Goal: Task Accomplishment & Management: Use online tool/utility

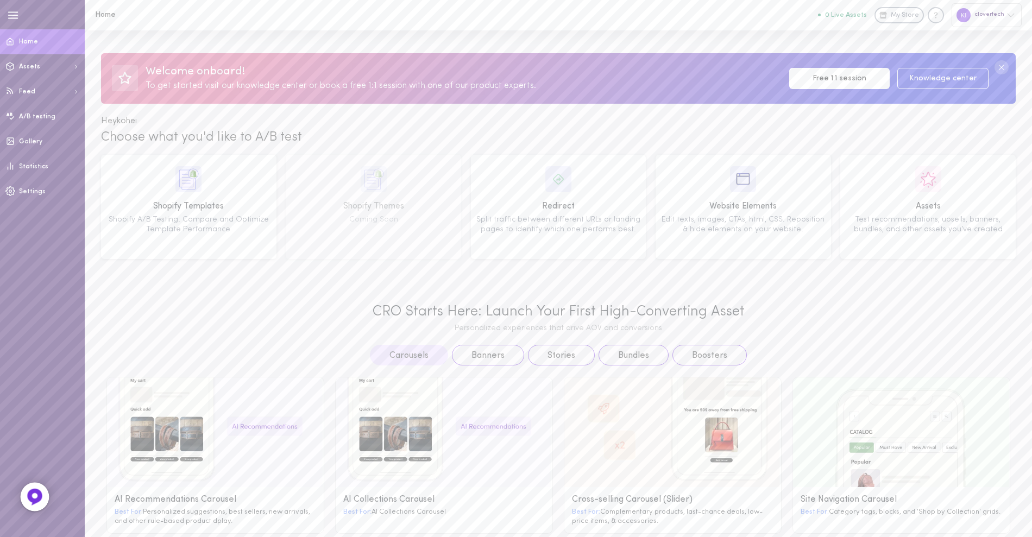
click at [25, 500] on div at bounding box center [35, 497] width 29 height 29
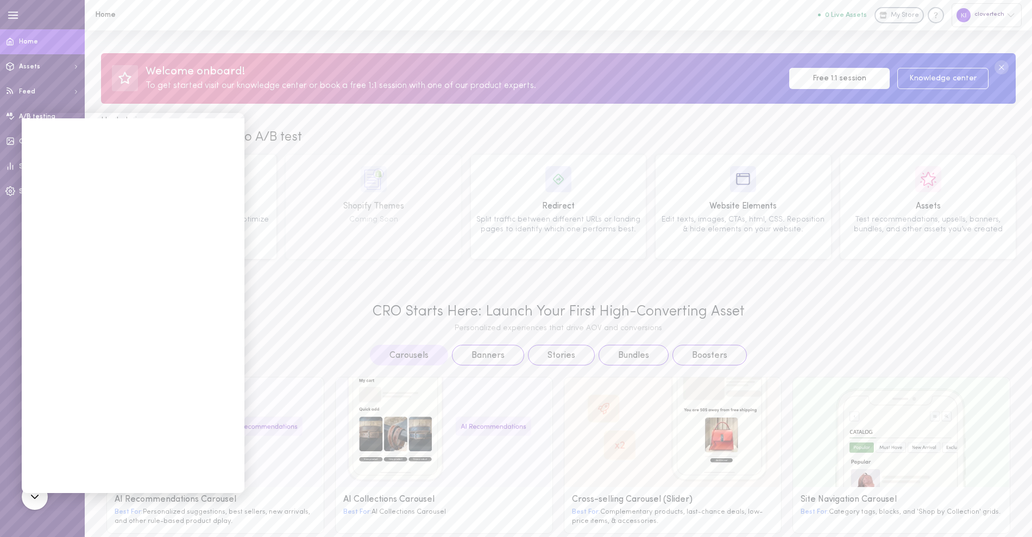
click at [282, 289] on div "CRO Starts Here: Launch Your First High-Converting Asset Personalized experienc…" at bounding box center [558, 503] width 947 height 442
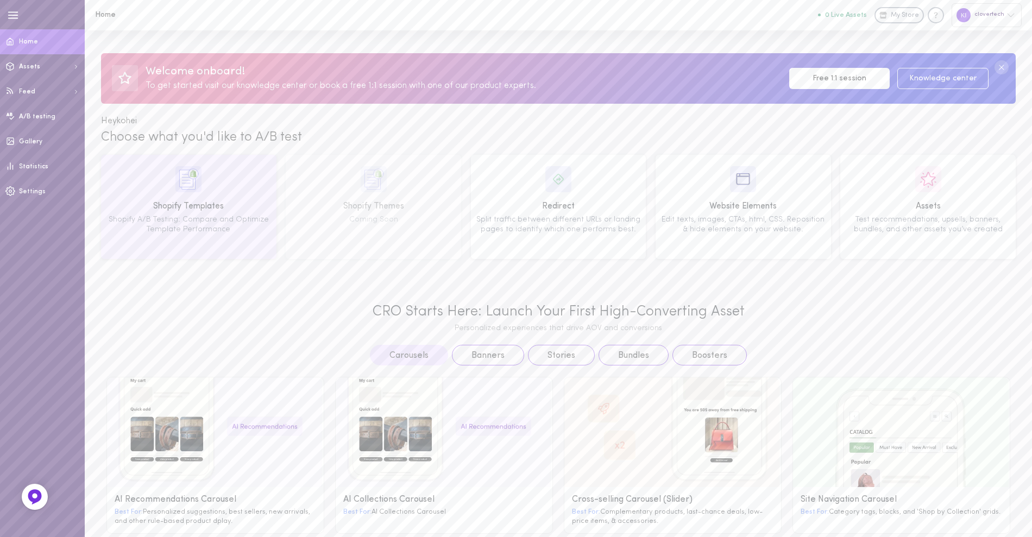
click at [228, 215] on div "Shopify A/B Testing: Compare and Optimize Template Performance" at bounding box center [189, 224] width 168 height 19
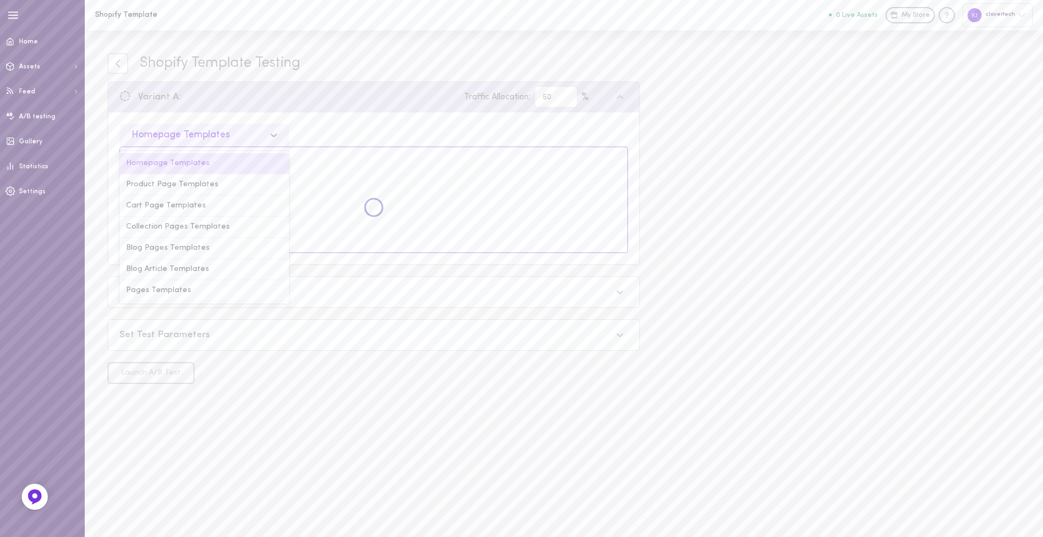
click at [236, 137] on div "Homepage Templates" at bounding box center [195, 135] width 138 height 10
click at [209, 182] on div "Product Page Templates" at bounding box center [203, 184] width 169 height 21
click at [316, 119] on div "option Product Page Templates, selected. Select is focused , press Down to open…" at bounding box center [373, 188] width 531 height 152
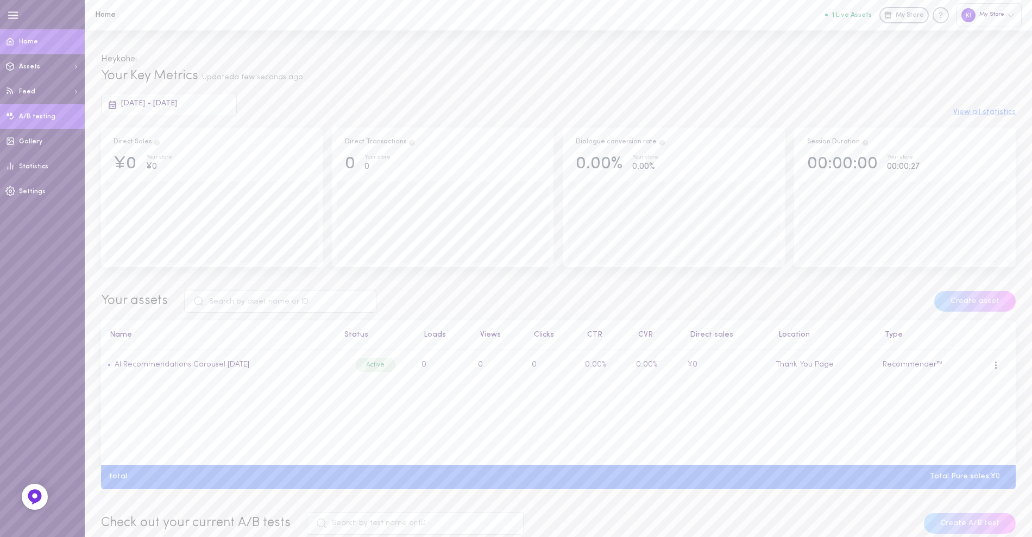
click at [35, 114] on span "A/B testing" at bounding box center [37, 117] width 36 height 7
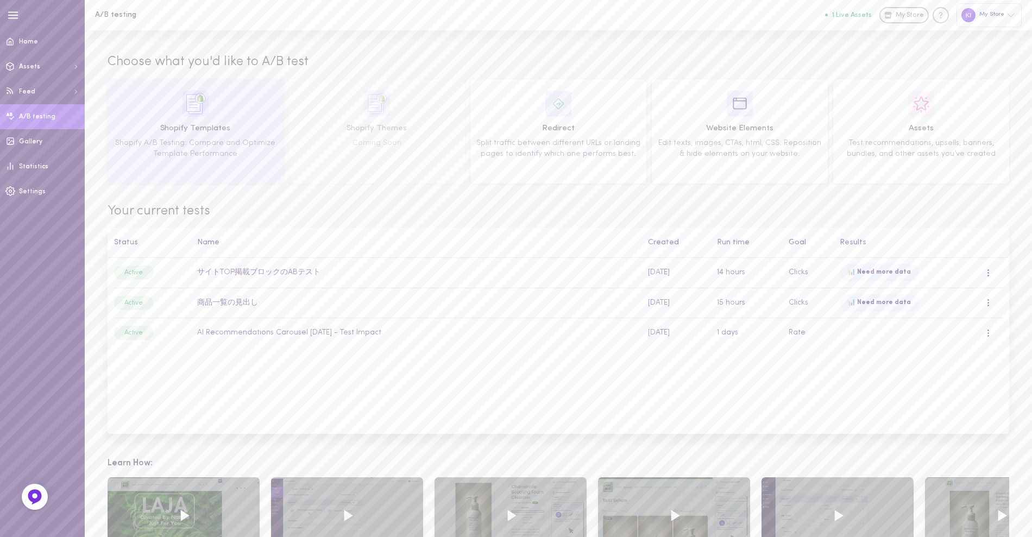
click at [154, 115] on div "Shopify Templates Shopify A/B Testing: Compare and Optimize Template Performance" at bounding box center [195, 131] width 168 height 81
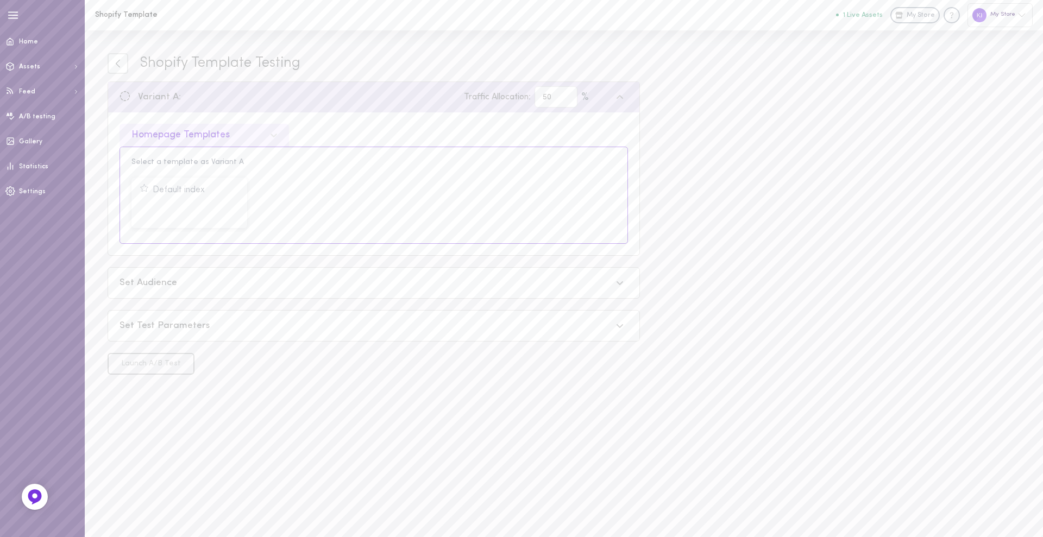
click at [182, 136] on div "Homepage Templates" at bounding box center [180, 135] width 98 height 10
click at [177, 187] on div "Product Page Templates" at bounding box center [203, 184] width 169 height 21
click at [287, 203] on button "Select Template" at bounding box center [312, 209] width 99 height 21
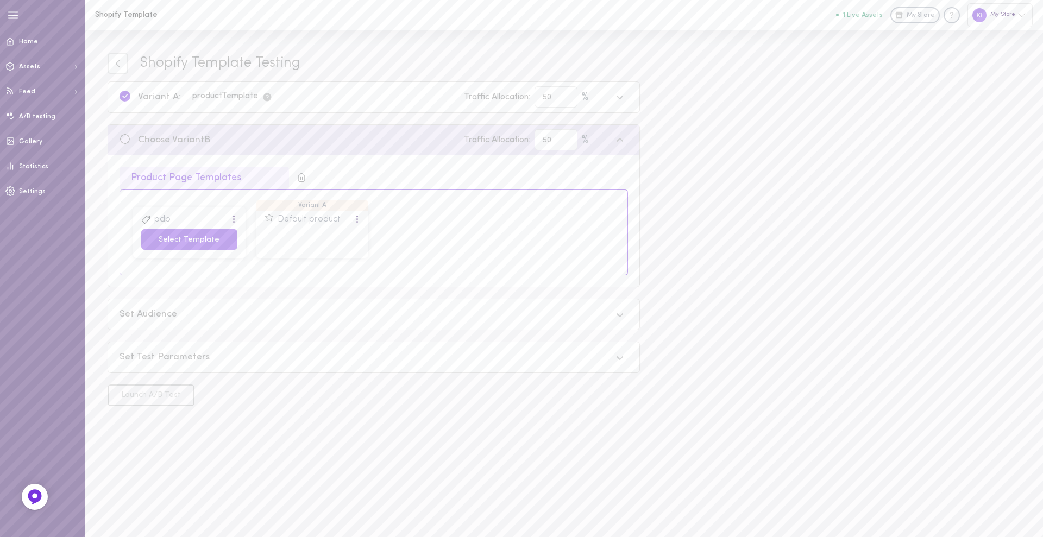
click at [212, 240] on button "Select Template" at bounding box center [189, 239] width 96 height 21
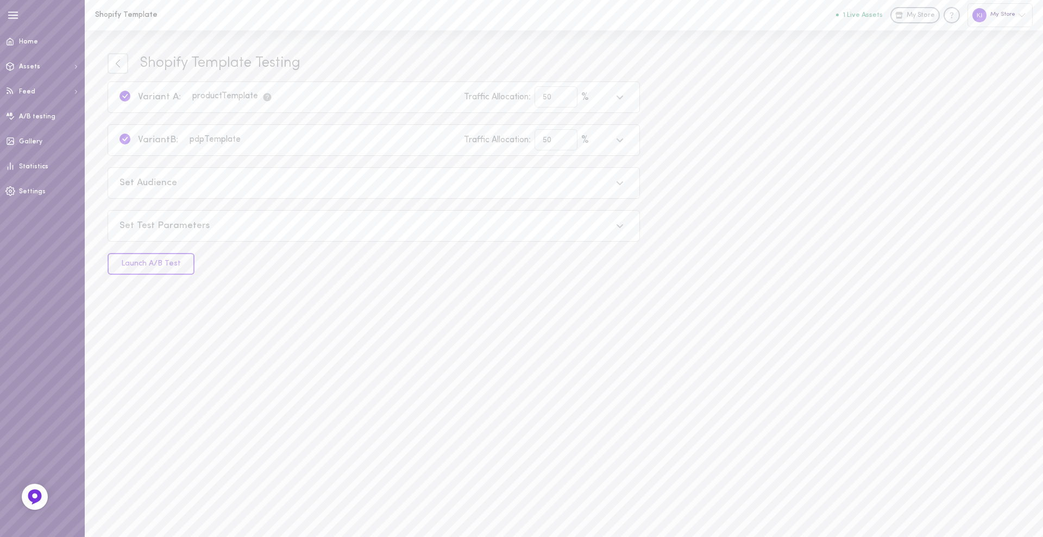
click at [210, 184] on div "Set Audience" at bounding box center [365, 183] width 492 height 14
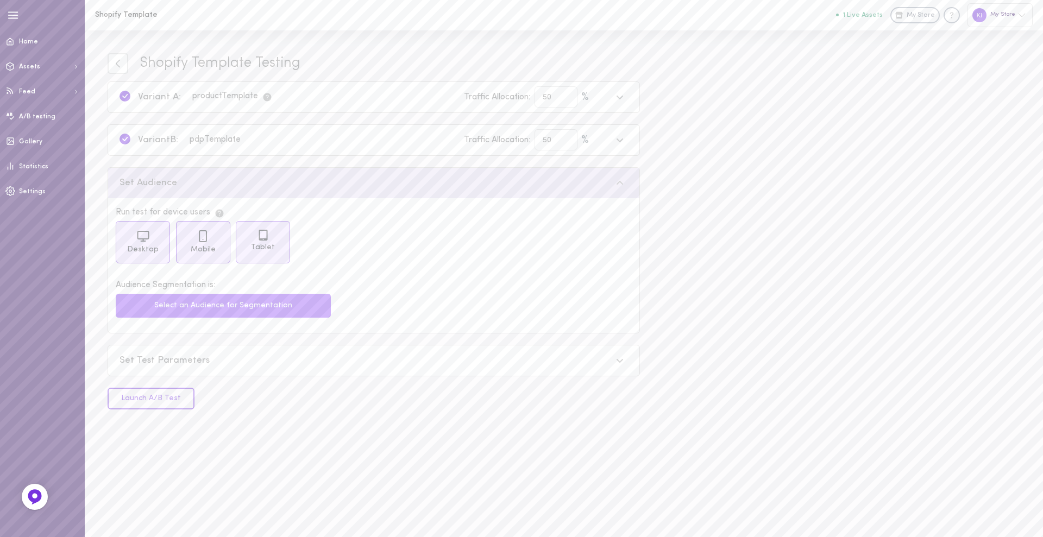
click at [199, 310] on button "Select an Audience for Segmentation" at bounding box center [223, 306] width 215 height 24
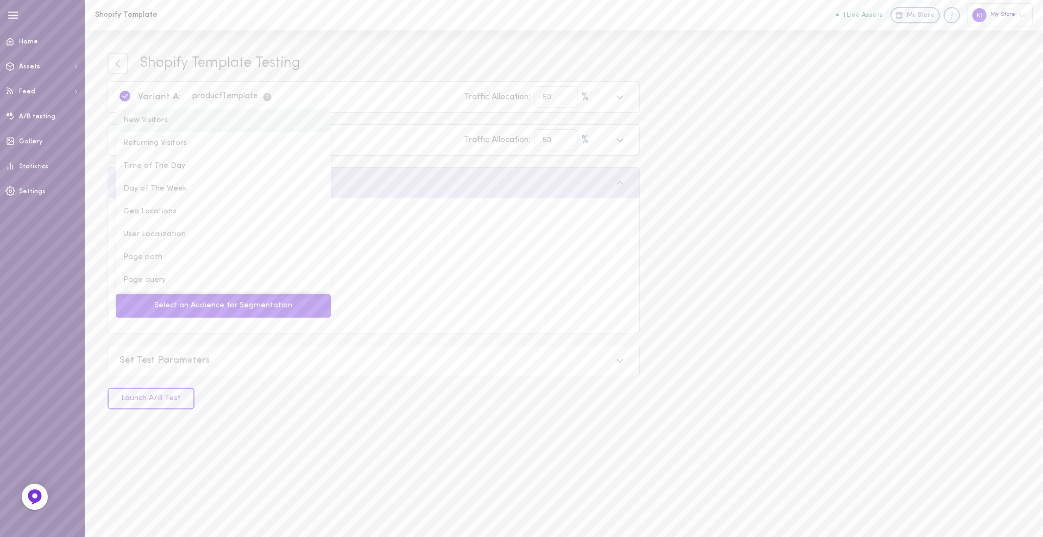
click at [185, 126] on li "New Visitors" at bounding box center [223, 120] width 215 height 23
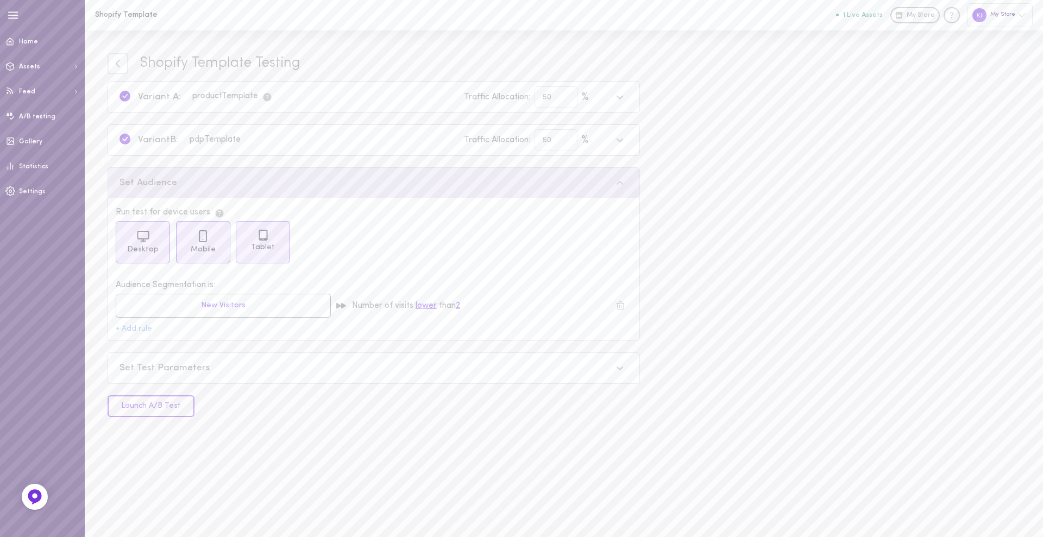
click at [176, 377] on div "Set Test Parameters" at bounding box center [373, 368] width 531 height 30
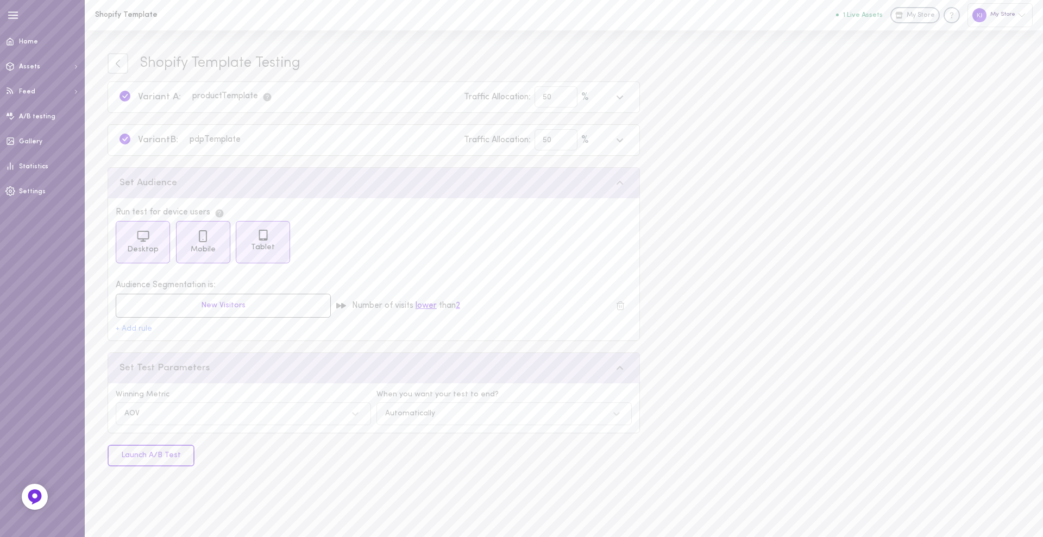
click at [169, 455] on button "Launch A/B Test" at bounding box center [151, 456] width 87 height 22
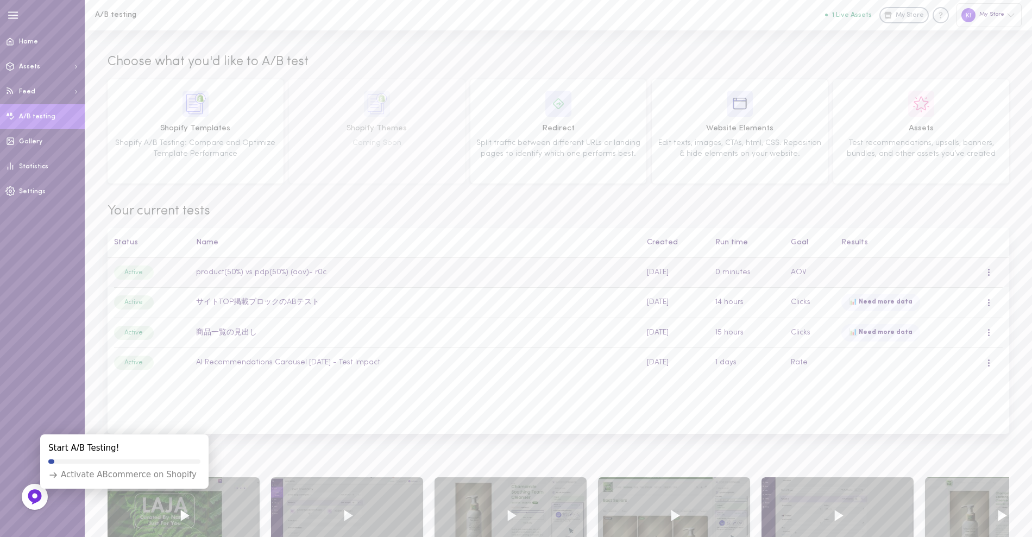
click at [490, 273] on td "product(50%) vs pdp(50%) (aov)- r0c" at bounding box center [415, 273] width 451 height 30
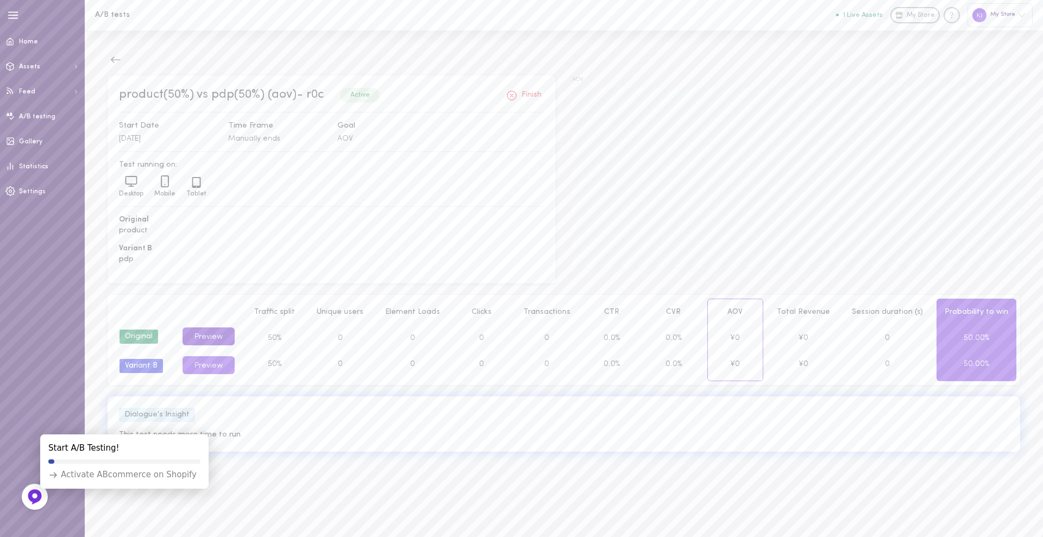
click at [226, 341] on button "Preview" at bounding box center [208, 336] width 52 height 18
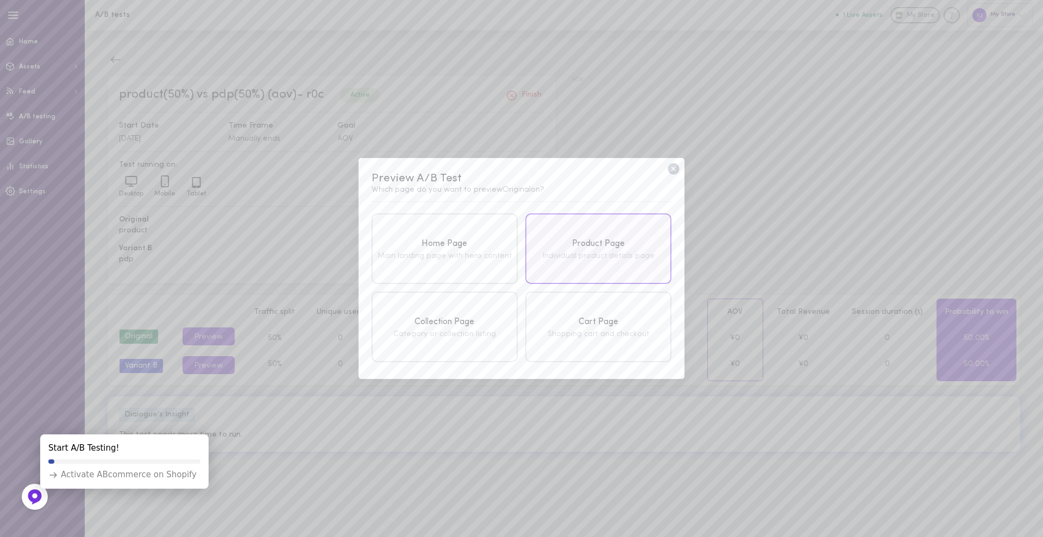
click at [583, 253] on div "Individual product details page" at bounding box center [598, 257] width 140 height 8
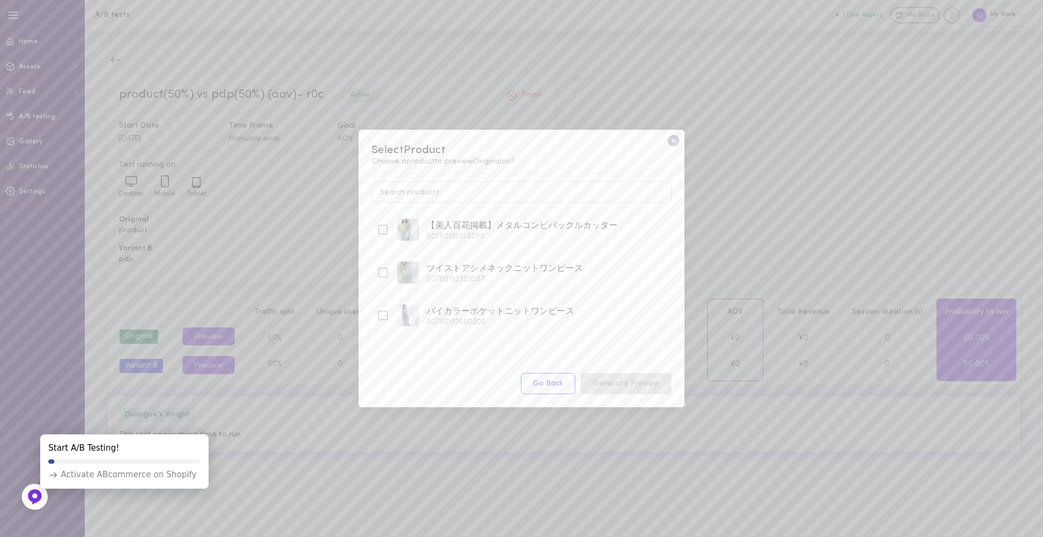
click at [674, 137] on icon at bounding box center [672, 140] width 11 height 11
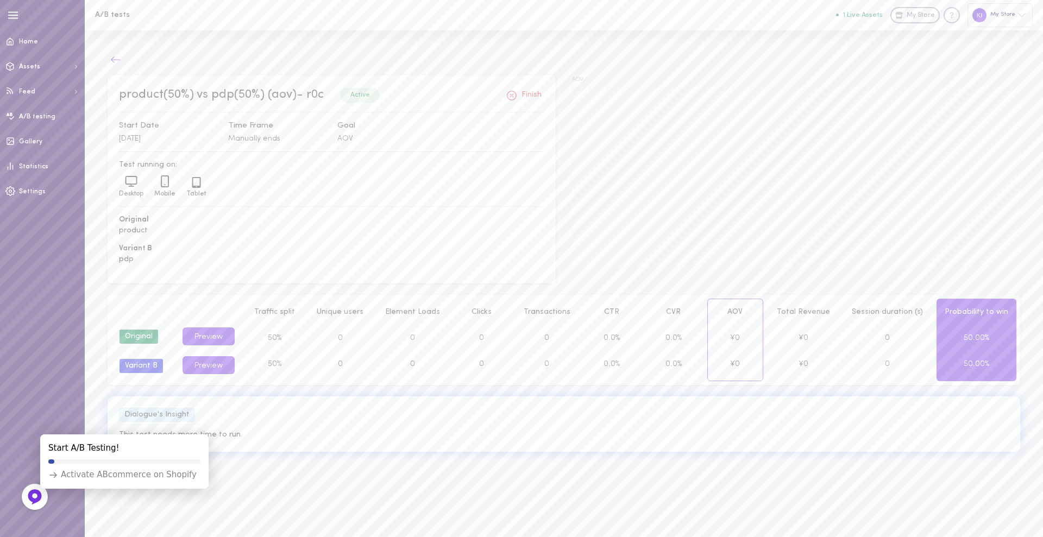
click at [118, 67] on button at bounding box center [116, 60] width 16 height 16
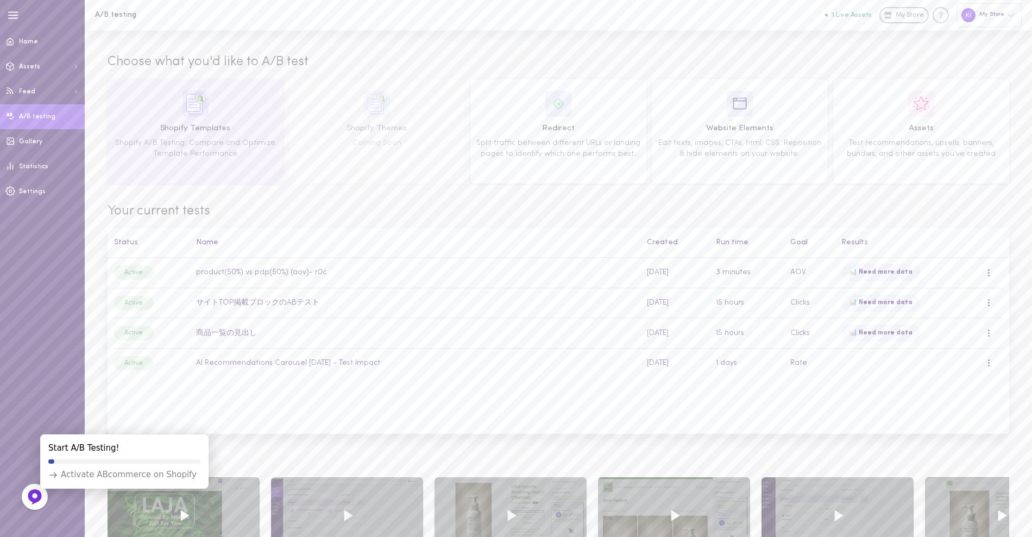
click at [164, 130] on span "Shopify Templates" at bounding box center [195, 129] width 168 height 12
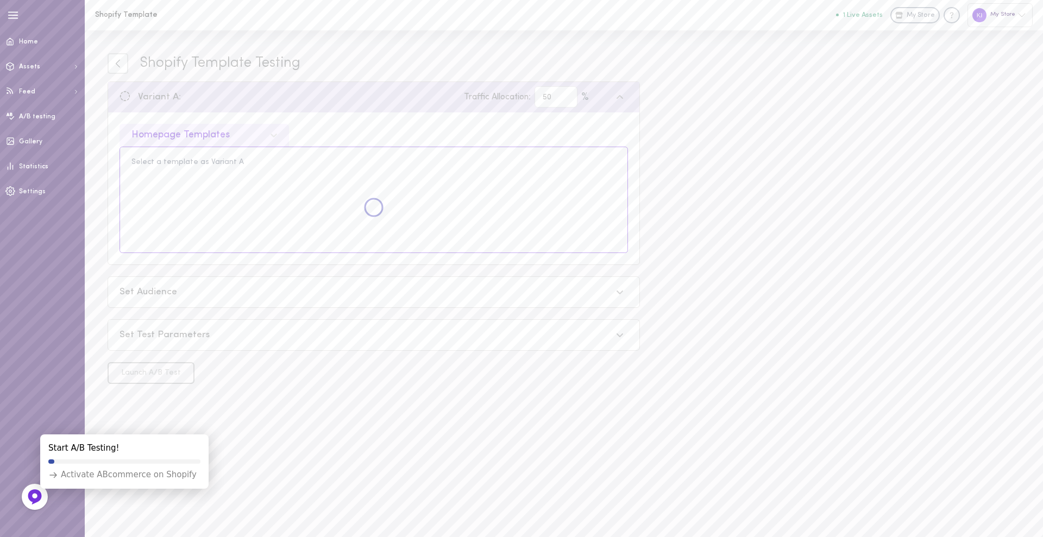
click at [182, 135] on div "Homepage Templates" at bounding box center [180, 135] width 98 height 10
click at [106, 138] on div "Shopify Template Testing Variant A: Traffic Allocation: 50 % option Homepage Te…" at bounding box center [564, 283] width 958 height 507
click at [210, 135] on div "Homepage Templates" at bounding box center [180, 135] width 98 height 10
click at [186, 226] on div "Collection Pages Templates" at bounding box center [203, 227] width 169 height 21
click at [190, 134] on div "Homepage Templates" at bounding box center [180, 135] width 98 height 10
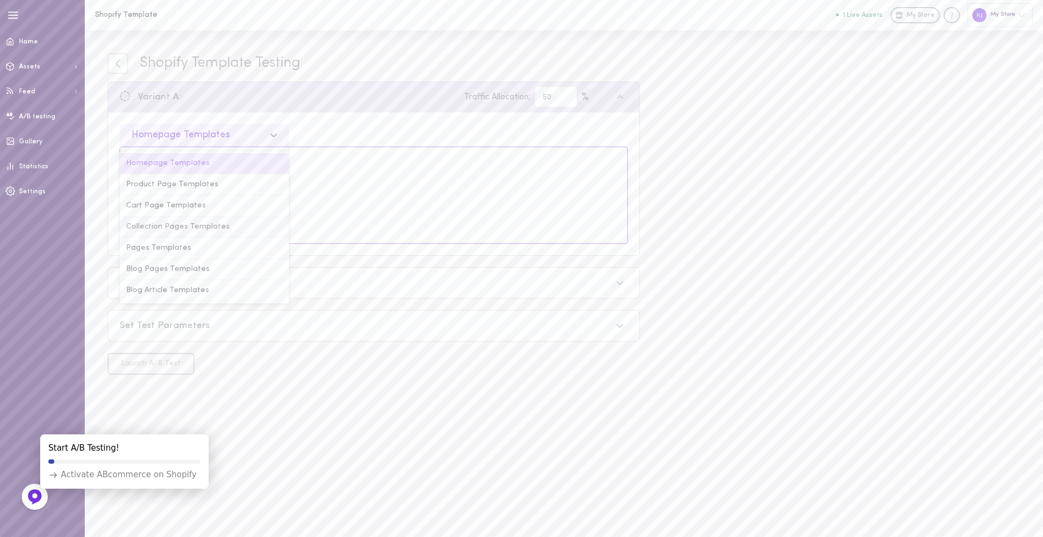
click at [175, 233] on div "Collection Pages Templates" at bounding box center [203, 227] width 169 height 21
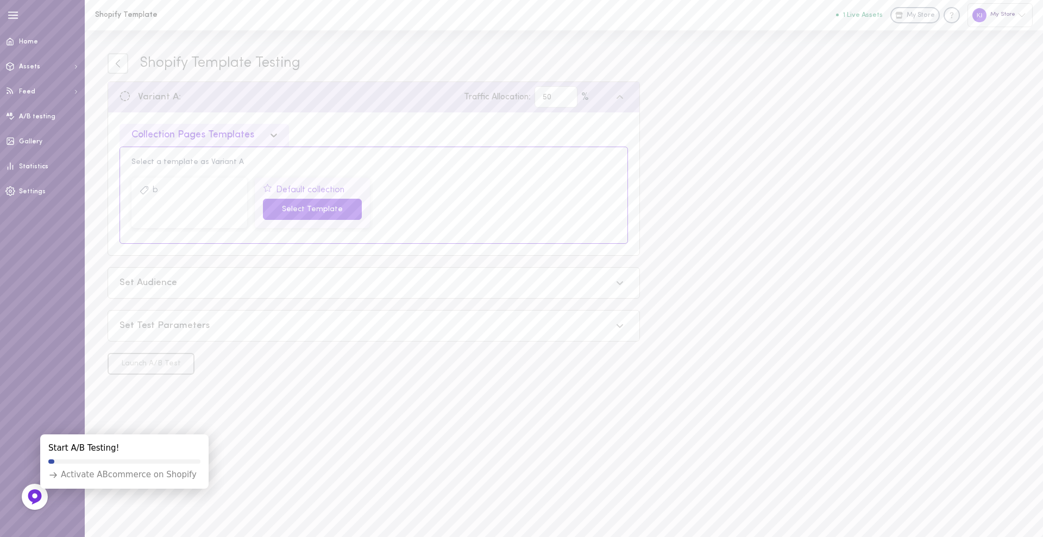
click at [287, 216] on button "Select Template" at bounding box center [312, 209] width 99 height 21
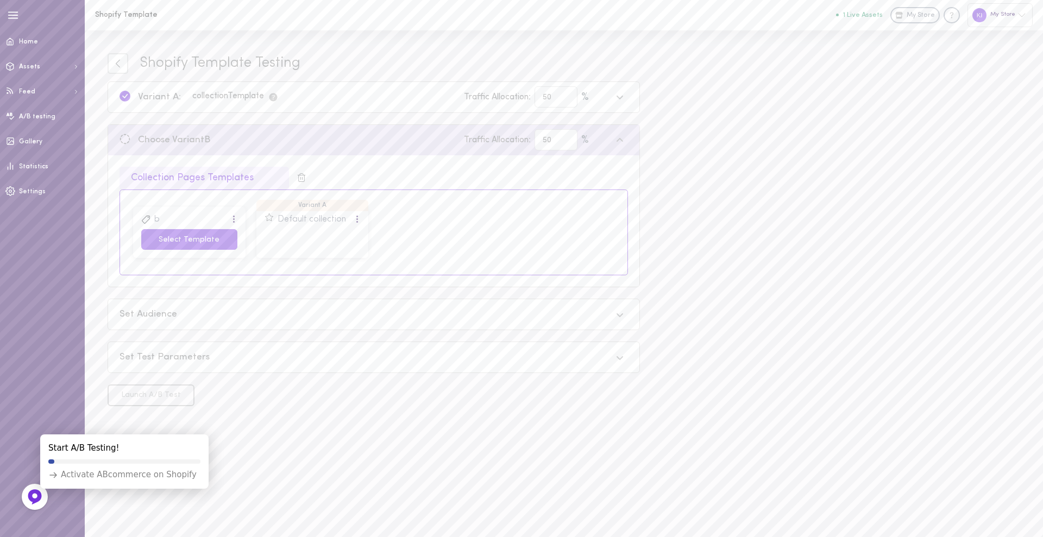
click at [198, 236] on button "Select Template" at bounding box center [189, 239] width 96 height 21
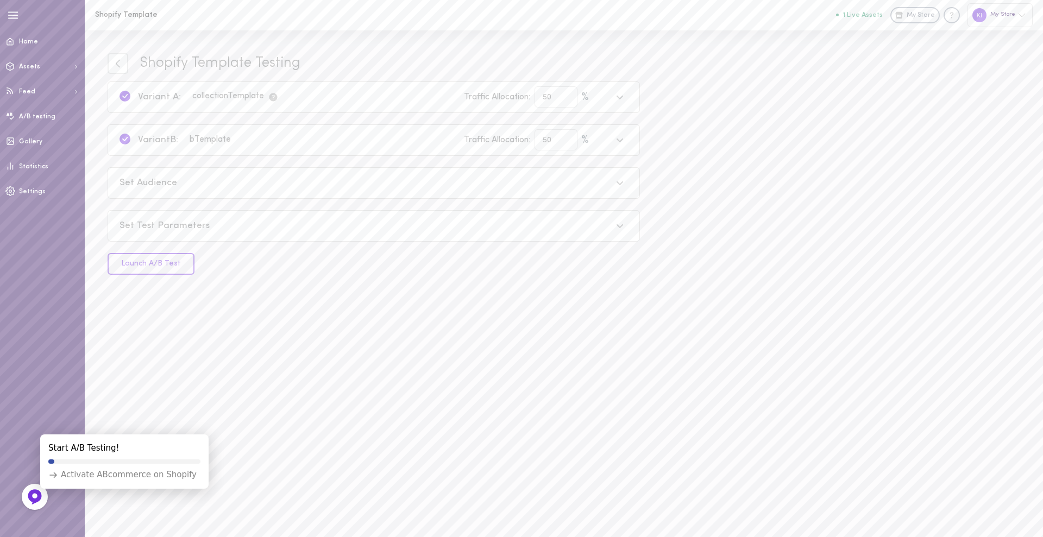
click at [189, 184] on div "Set Audience" at bounding box center [365, 183] width 492 height 14
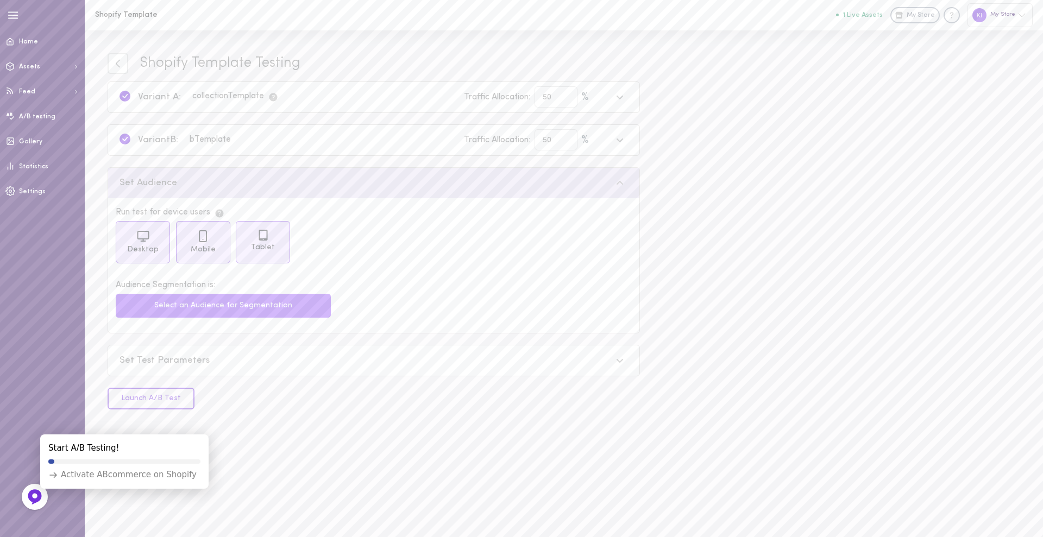
click at [187, 300] on button "Select an Audience for Segmentation" at bounding box center [223, 306] width 215 height 24
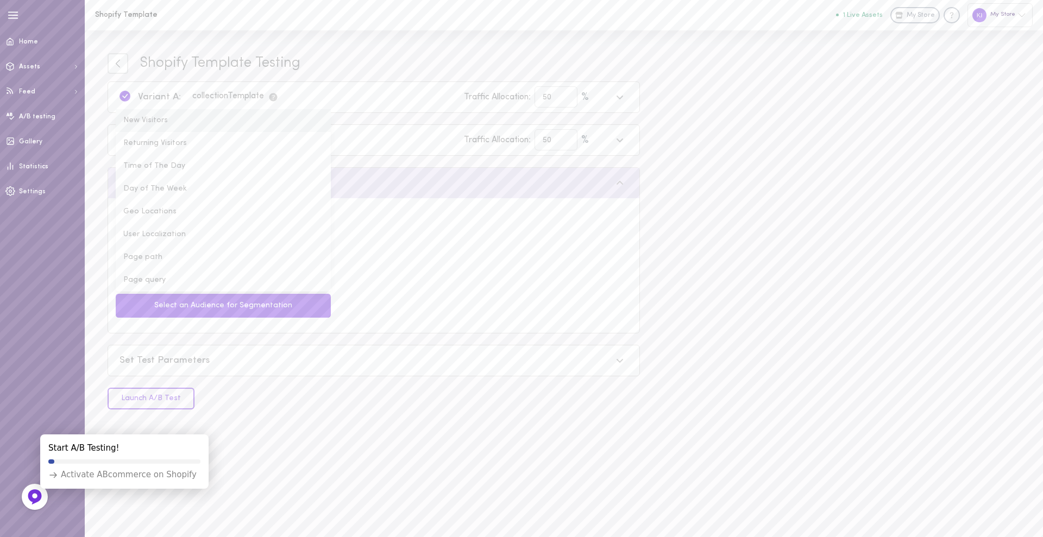
click at [162, 119] on li "New Visitors" at bounding box center [223, 120] width 215 height 23
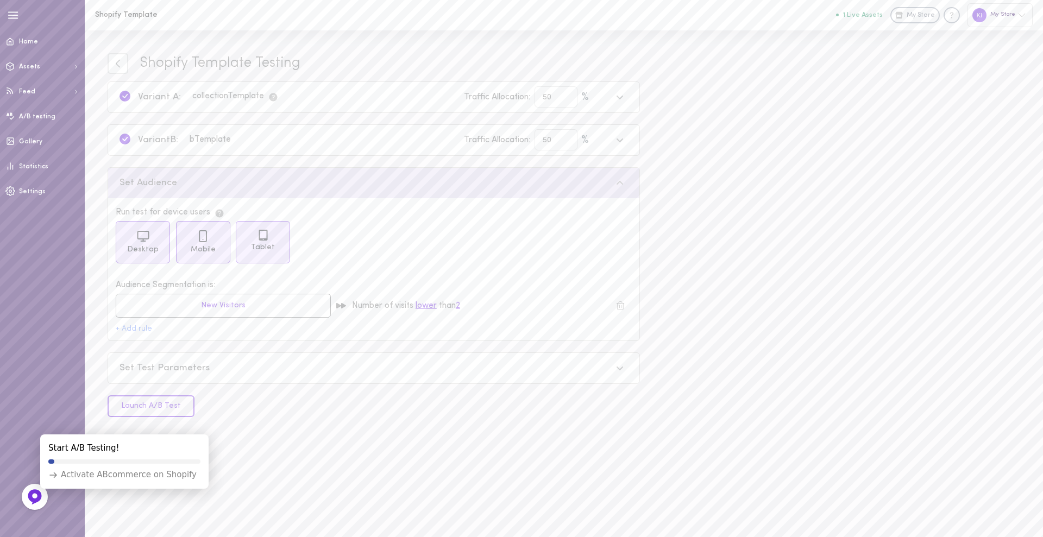
click at [152, 369] on div "Set Test Parameters" at bounding box center [365, 369] width 492 height 14
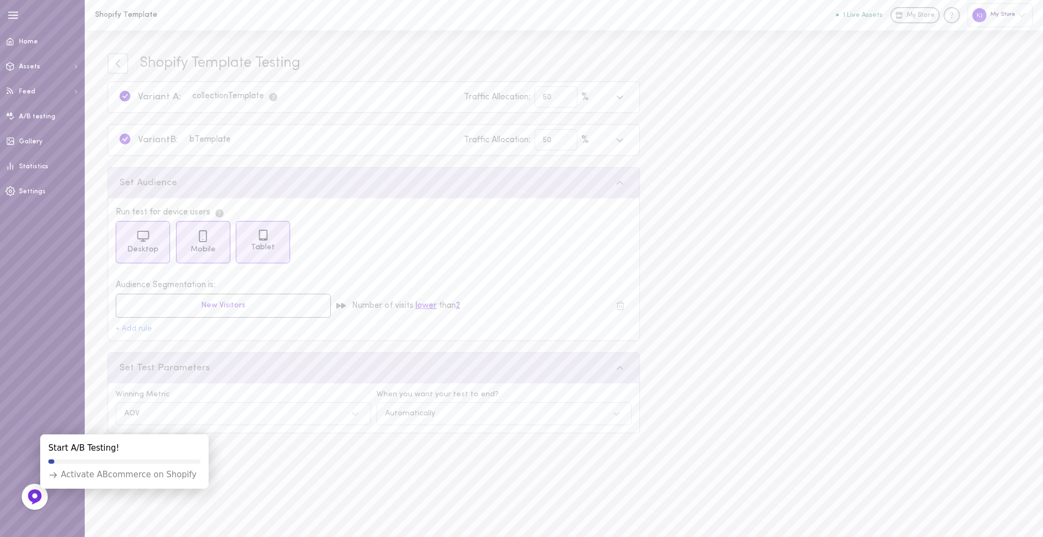
click at [203, 419] on icon at bounding box center [201, 422] width 7 height 7
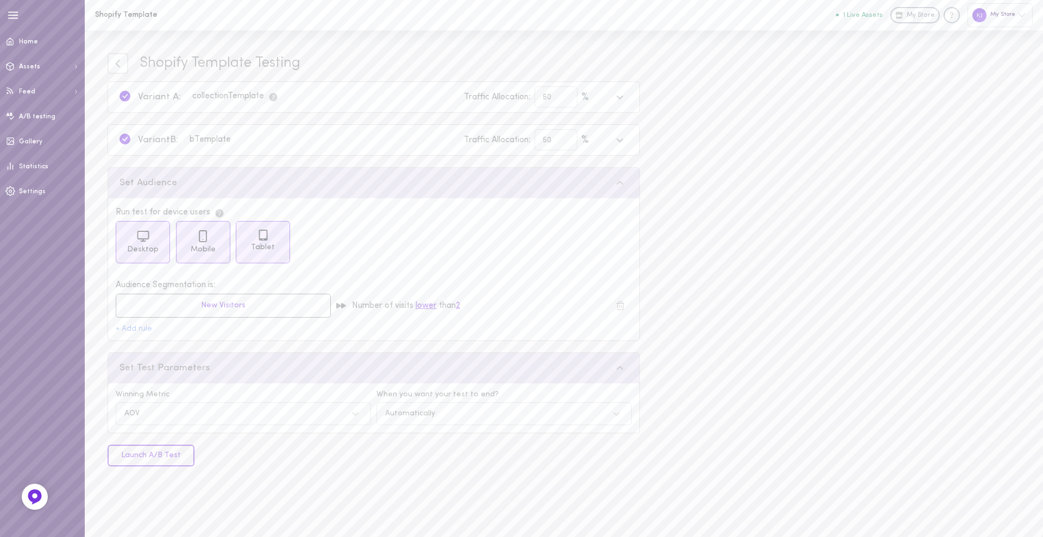
click at [155, 460] on button "Launch A/B Test" at bounding box center [151, 456] width 87 height 22
click at [23, 500] on div at bounding box center [35, 497] width 29 height 29
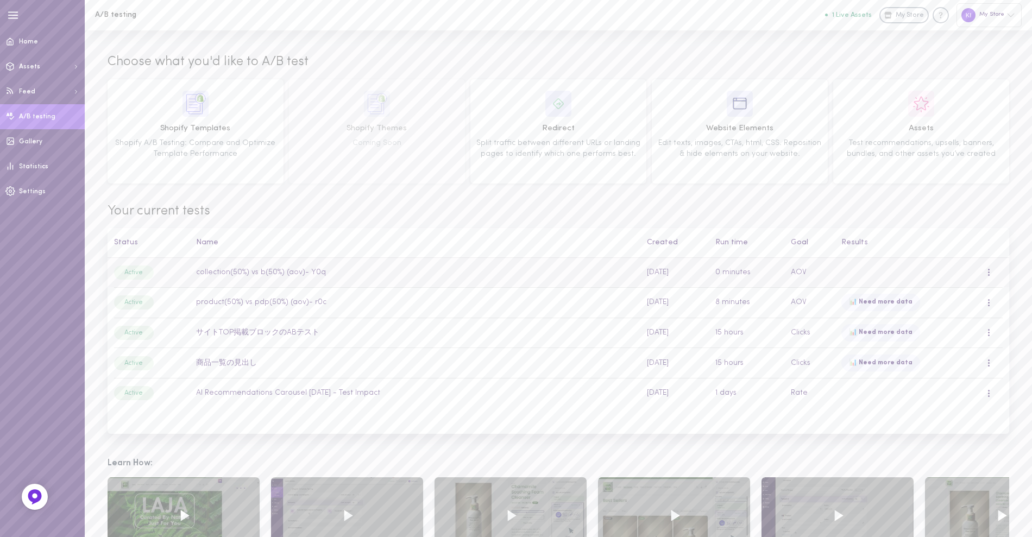
click at [282, 274] on td "collection(50%) vs b(50%) (aov)- Y0q" at bounding box center [415, 273] width 451 height 30
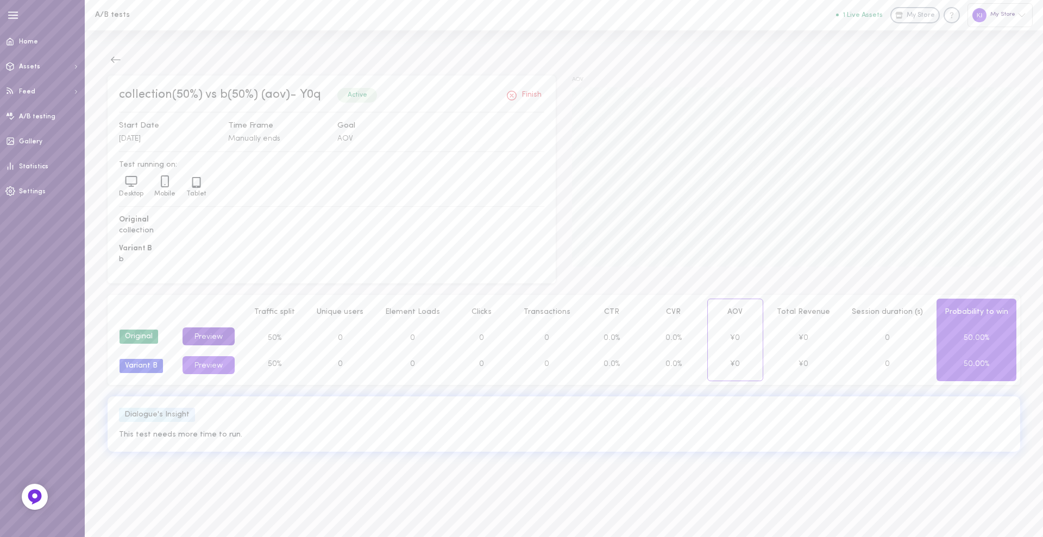
click at [201, 335] on button "Preview" at bounding box center [208, 336] width 52 height 18
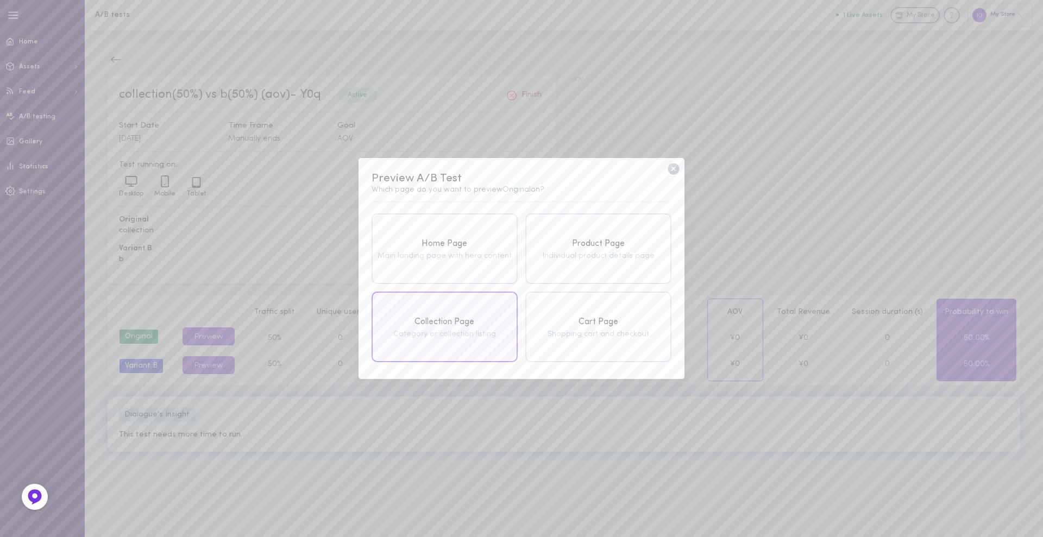
click at [439, 324] on div "Collection Page" at bounding box center [444, 323] width 140 height 14
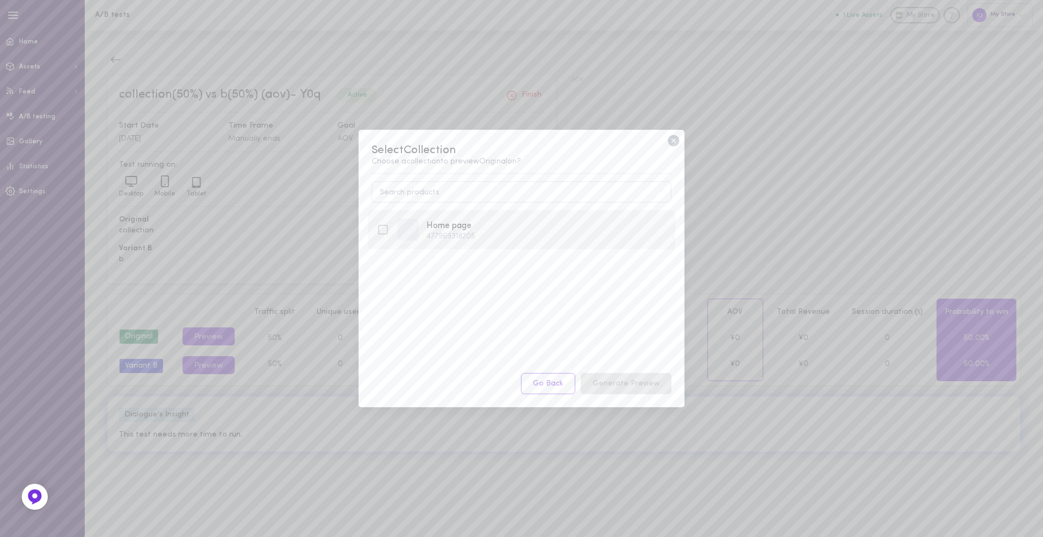
click at [386, 230] on icon at bounding box center [382, 229] width 13 height 13
click at [611, 386] on button "Generate Preview" at bounding box center [626, 383] width 91 height 21
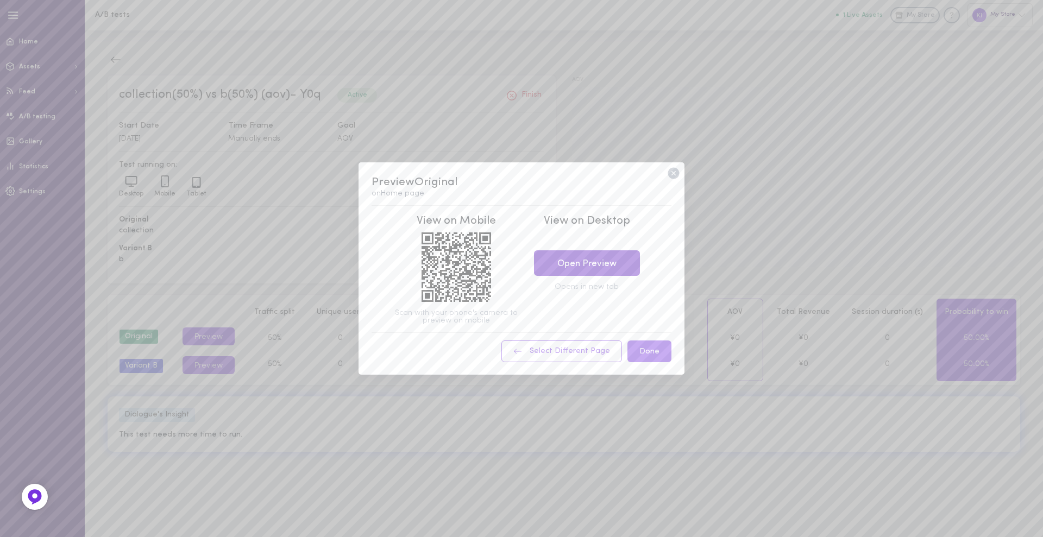
click at [578, 257] on link "Open Preview" at bounding box center [587, 263] width 106 height 26
click at [683, 173] on div "Preview Original on Home page View on Mobile Scan with your phone's camera to p…" at bounding box center [521, 268] width 326 height 213
click at [672, 171] on icon at bounding box center [673, 173] width 14 height 14
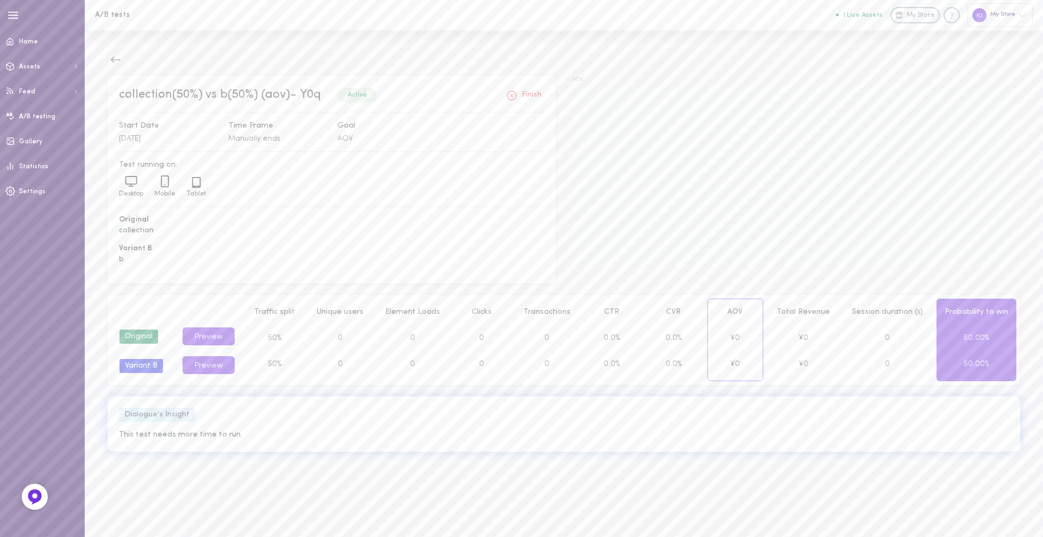
click at [238, 362] on div "Preview" at bounding box center [208, 365] width 63 height 29
click at [205, 364] on button "Preview" at bounding box center [208, 365] width 52 height 18
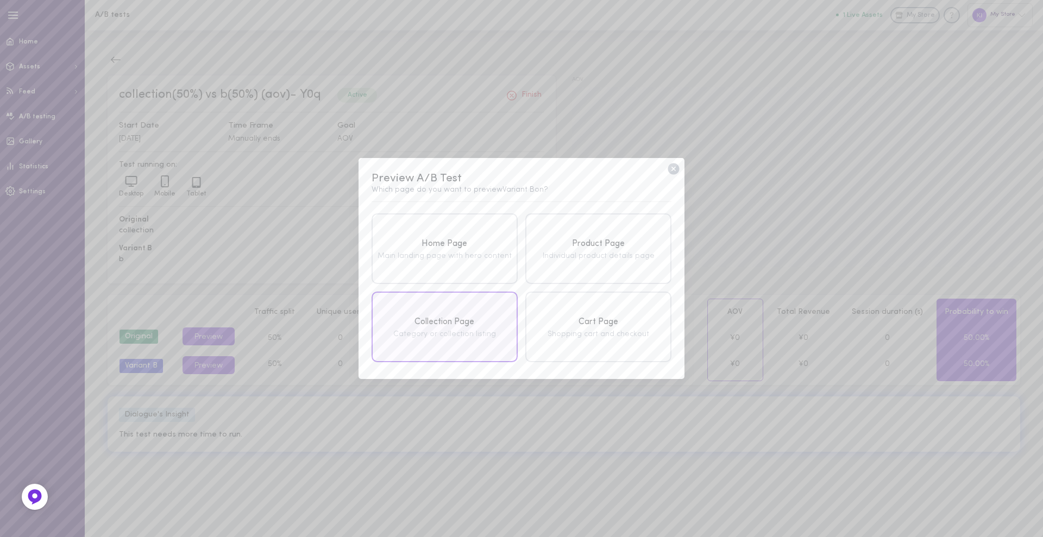
click at [457, 328] on div "Collection Page" at bounding box center [444, 323] width 140 height 14
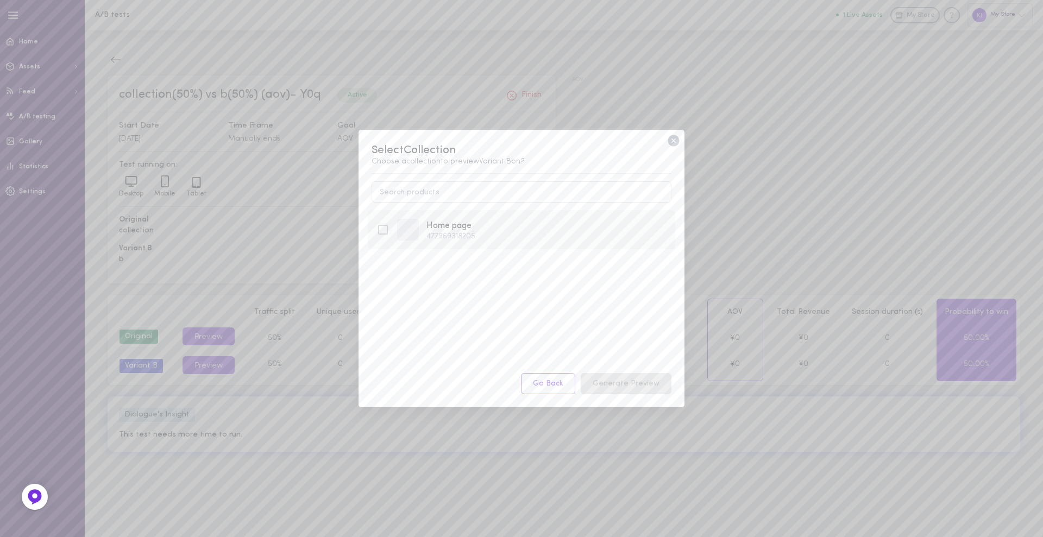
click at [382, 228] on icon at bounding box center [382, 229] width 13 height 13
click at [597, 388] on button "Generate Preview" at bounding box center [626, 383] width 91 height 21
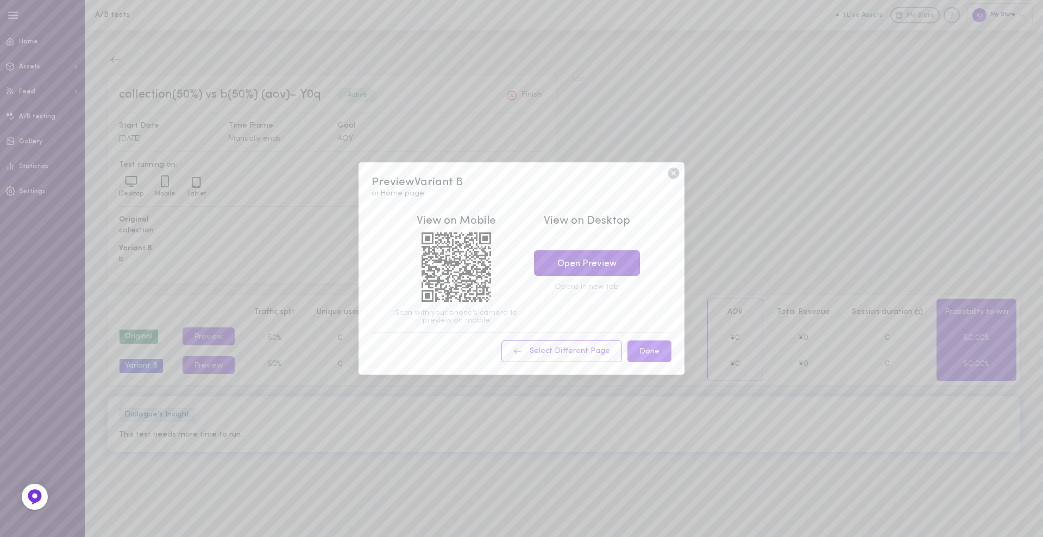
click at [581, 272] on link "Open Preview" at bounding box center [587, 263] width 106 height 26
click at [677, 175] on icon at bounding box center [672, 172] width 11 height 11
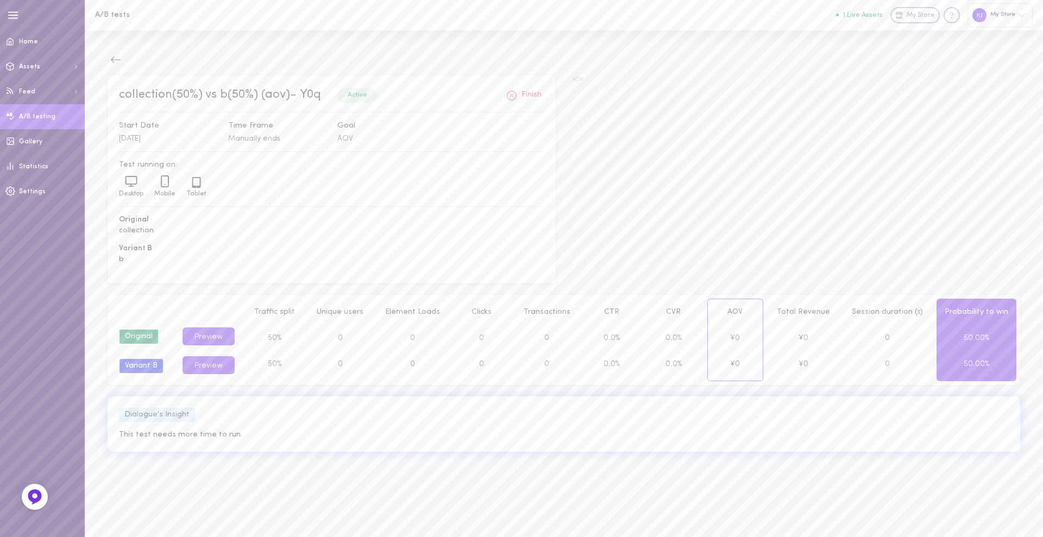
click at [48, 121] on link "A/B testing" at bounding box center [42, 116] width 85 height 25
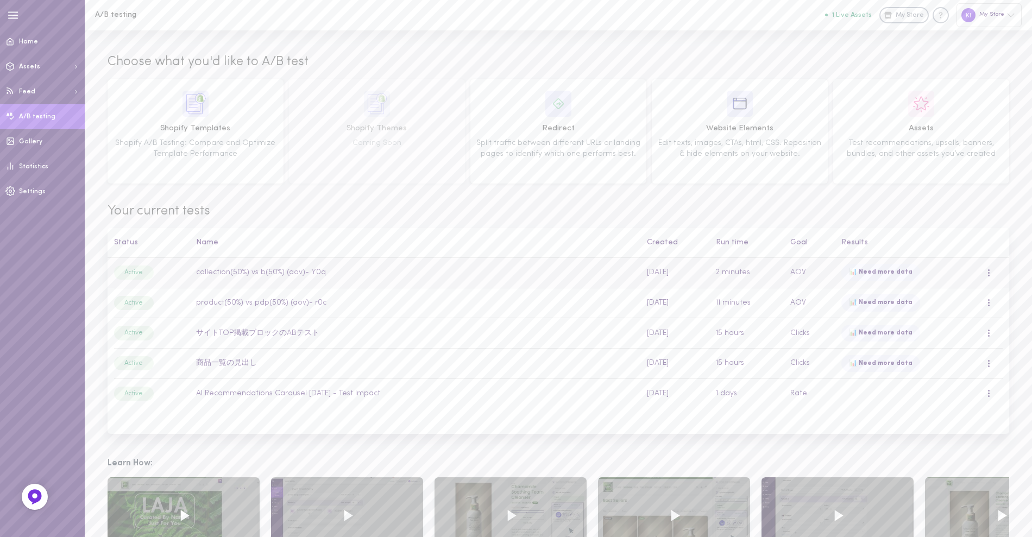
click at [987, 271] on div at bounding box center [988, 273] width 3 height 8
click at [901, 218] on span "Your current tests" at bounding box center [558, 212] width 901 height 18
click at [283, 275] on td "collection(50%) vs b(50%) (aov)- Y0q" at bounding box center [415, 273] width 451 height 30
click at [312, 273] on td "collection(50%) vs b(50%) (aov)- Y0q" at bounding box center [415, 273] width 451 height 30
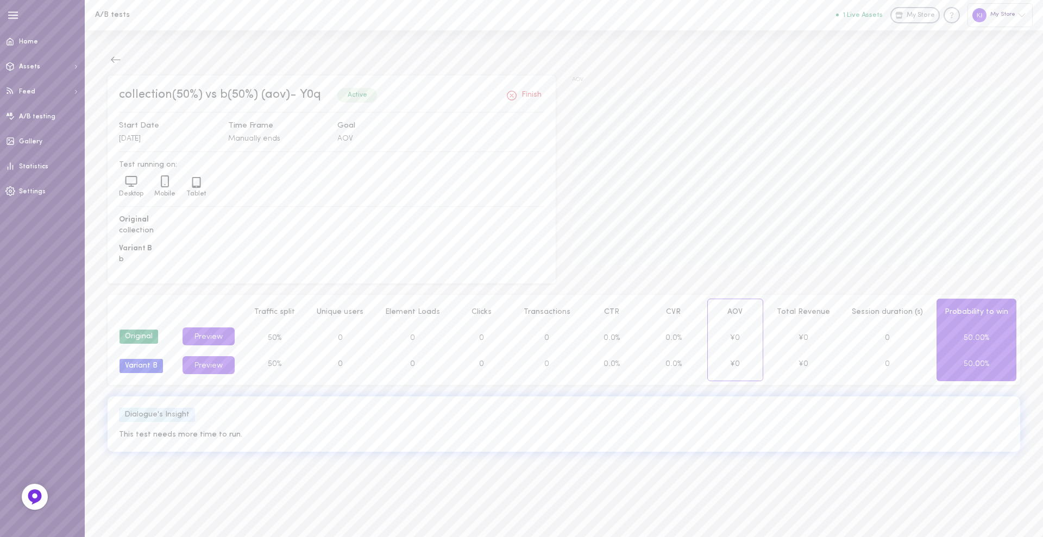
click at [969, 342] on span "50.00%" at bounding box center [976, 338] width 26 height 8
drag, startPoint x: 136, startPoint y: 440, endPoint x: 253, endPoint y: 431, distance: 116.6
click at [253, 431] on div "Dialogue's Insight This test needs more time to run." at bounding box center [564, 423] width 912 height 55
click at [253, 431] on span "This test needs more time to run." at bounding box center [564, 435] width 890 height 11
click at [210, 331] on button "Preview" at bounding box center [208, 336] width 52 height 18
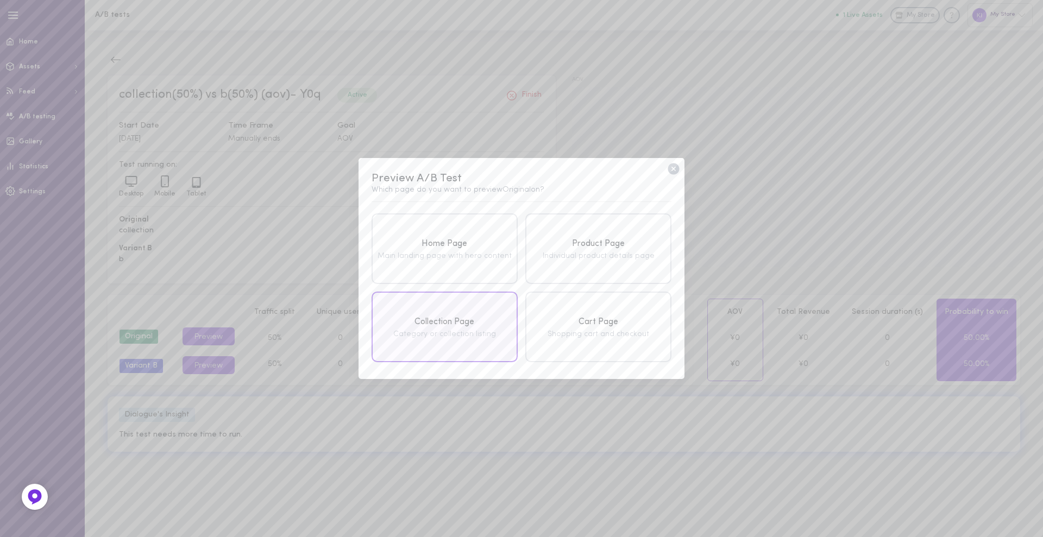
click at [477, 318] on div "Collection Page" at bounding box center [444, 323] width 140 height 14
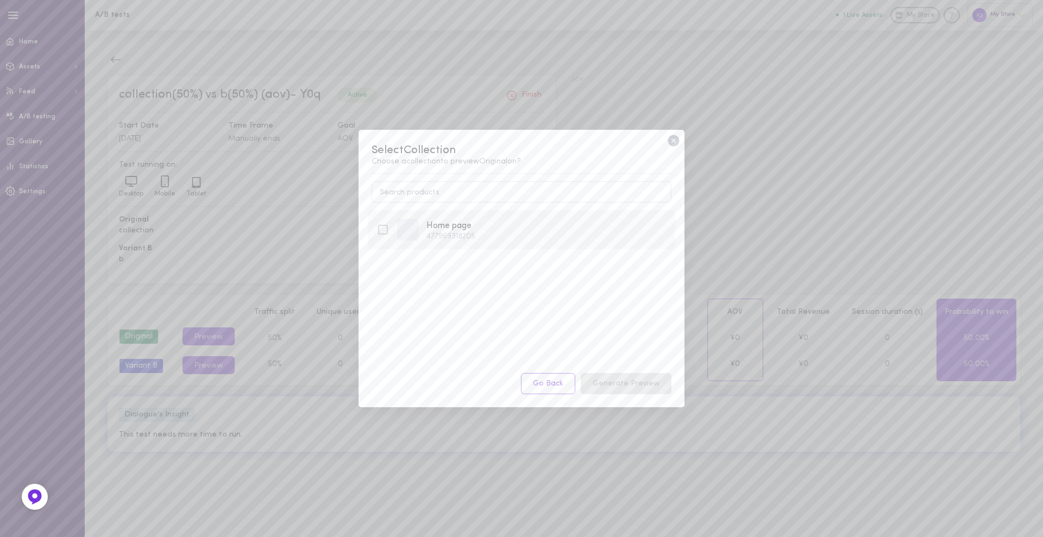
click at [385, 232] on icon at bounding box center [382, 229] width 13 height 13
click at [616, 390] on button "Generate Preview" at bounding box center [626, 383] width 91 height 21
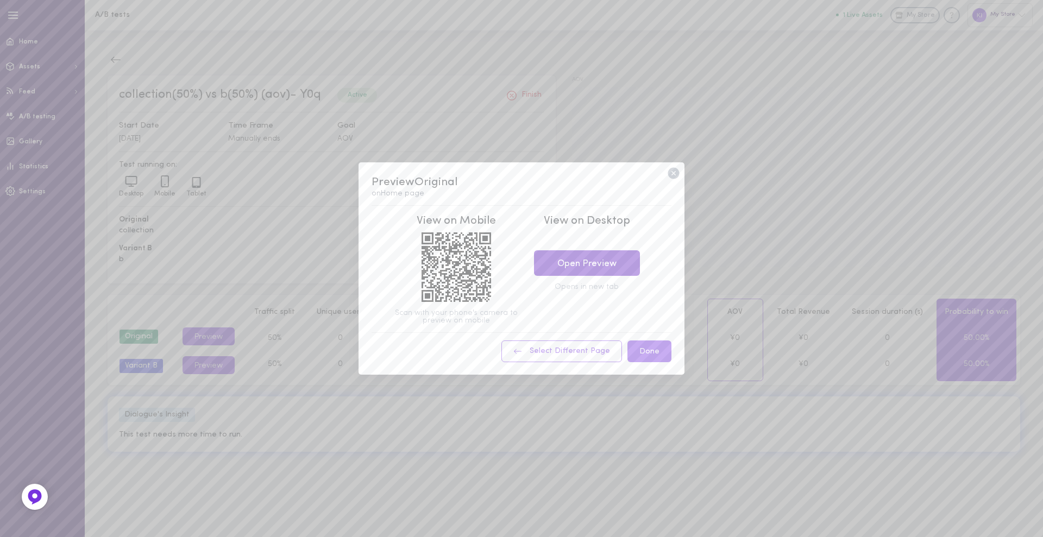
click at [573, 263] on link "Open Preview" at bounding box center [587, 263] width 106 height 26
click at [669, 173] on icon at bounding box center [672, 172] width 11 height 11
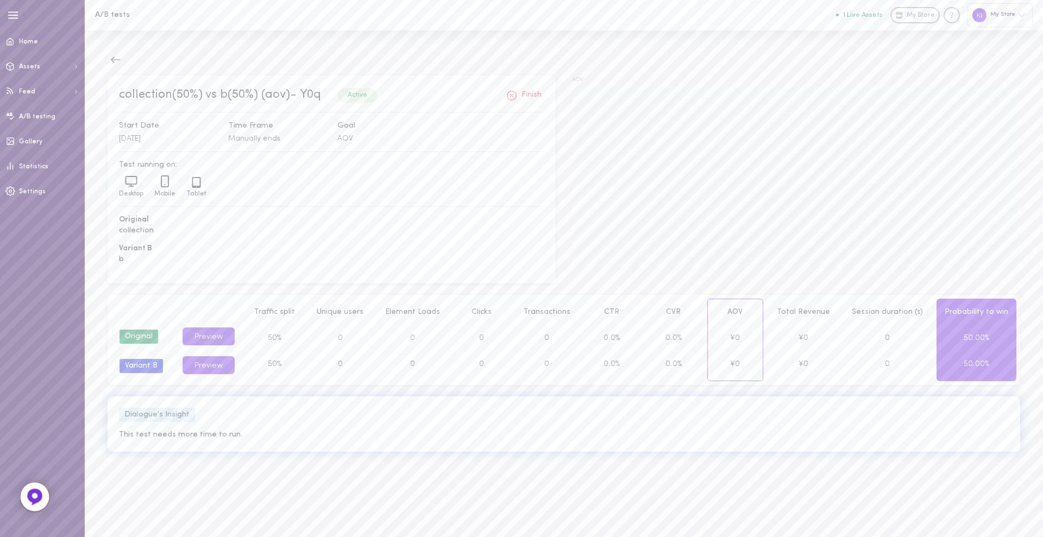
click at [36, 495] on icon at bounding box center [34, 497] width 8 height 8
click at [44, 128] on link "A/B testing" at bounding box center [42, 116] width 85 height 25
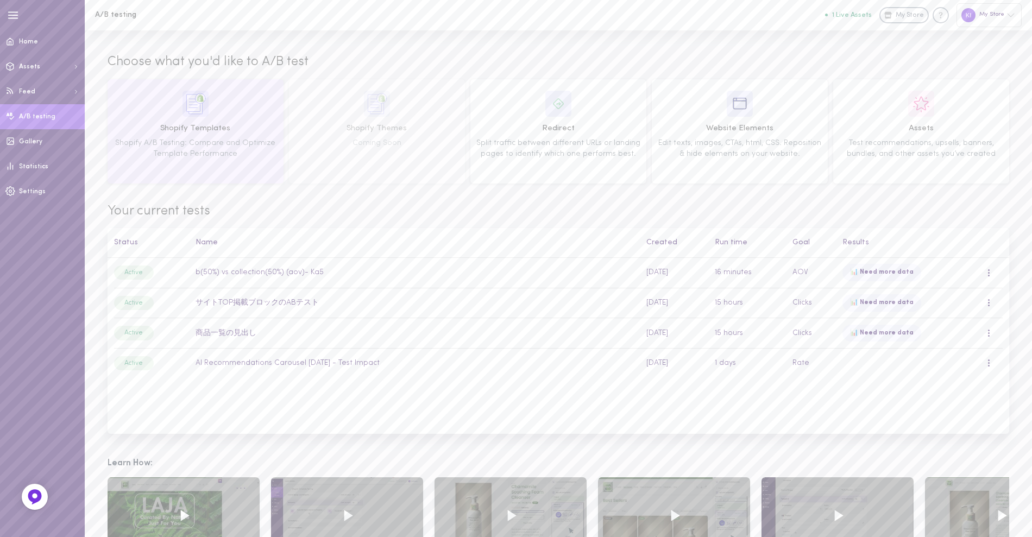
click at [196, 115] on img at bounding box center [195, 104] width 26 height 26
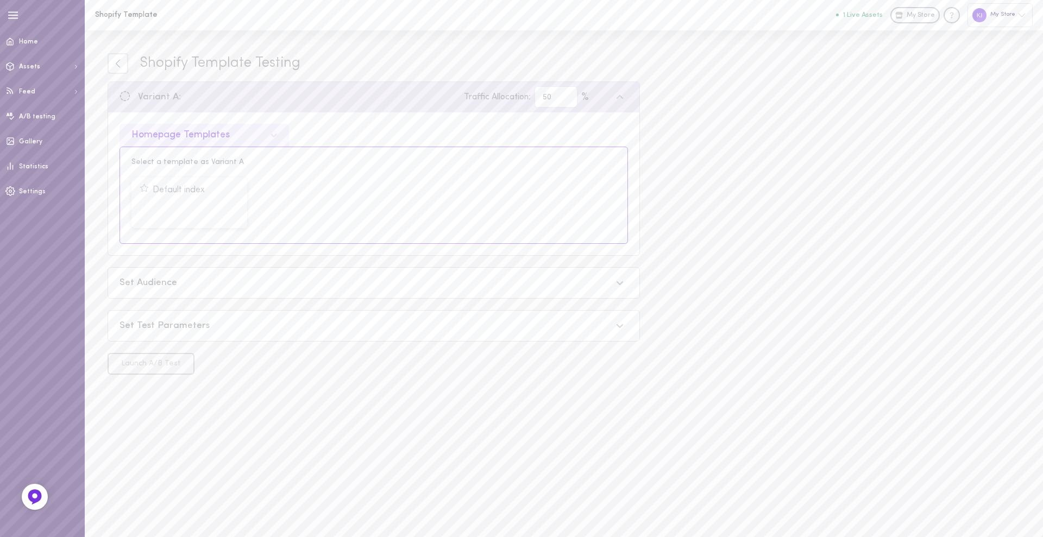
click at [211, 133] on div "Homepage Templates" at bounding box center [203, 135] width 169 height 23
click at [214, 245] on div "Pages Templates" at bounding box center [203, 248] width 169 height 21
click at [118, 60] on icon at bounding box center [118, 64] width 10 height 10
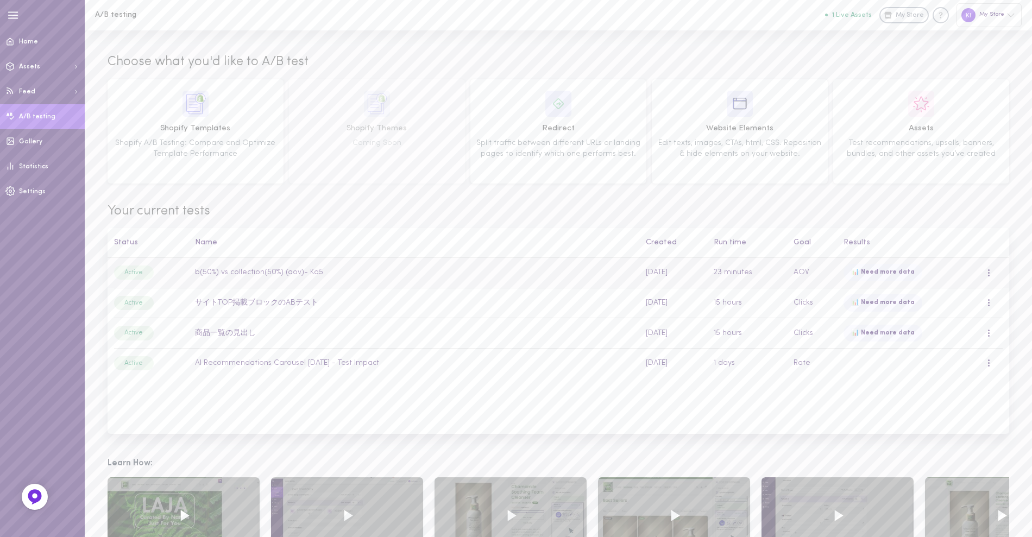
click at [408, 275] on td "b(50%) vs collection(50%) (aov)- Ka5" at bounding box center [414, 273] width 451 height 30
click at [391, 301] on td "サイトTOP掲載ブロックのABテスト" at bounding box center [414, 303] width 451 height 30
click at [390, 338] on td "商品一覧の見出し" at bounding box center [414, 333] width 451 height 30
click at [387, 364] on td "AI Recommendations Carousel [DATE] - Test Impact" at bounding box center [414, 363] width 451 height 30
click at [392, 360] on td "AI Recommendations Carousel [DATE] - Test Impact" at bounding box center [414, 363] width 451 height 30
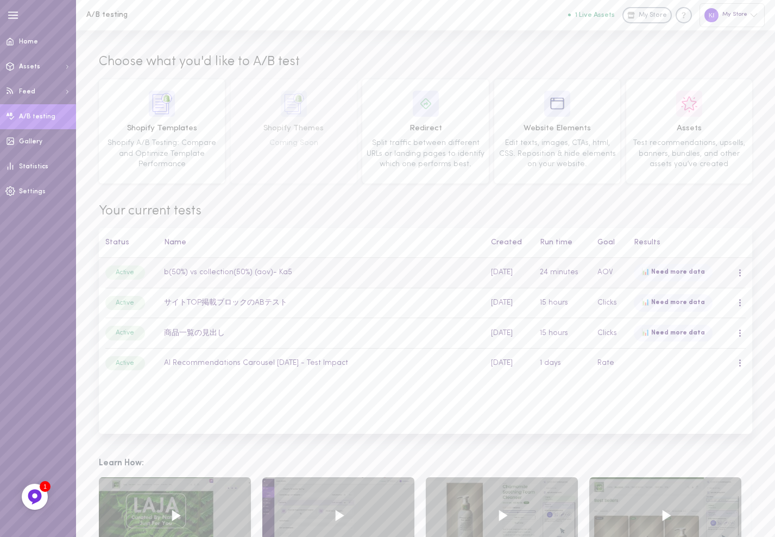
click at [349, 263] on td "b(50%) vs collection(50%) (aov)- Ka5" at bounding box center [321, 273] width 327 height 30
click at [229, 335] on td "サイトTOP掲載ブロックのABテスト" at bounding box center [321, 333] width 327 height 30
click at [228, 306] on td "b(50%) vs collection(50%) (aov)- Ka5" at bounding box center [321, 302] width 327 height 30
click at [222, 367] on td "商品一覧の見出し" at bounding box center [321, 363] width 327 height 30
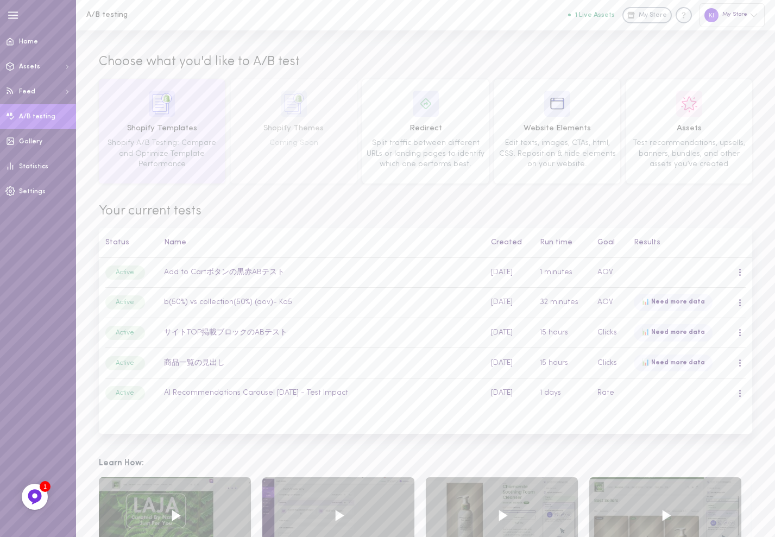
click at [142, 114] on div "Shopify Templates Shopify A/B Testing: Compare and Optimize Template Performance" at bounding box center [162, 131] width 118 height 81
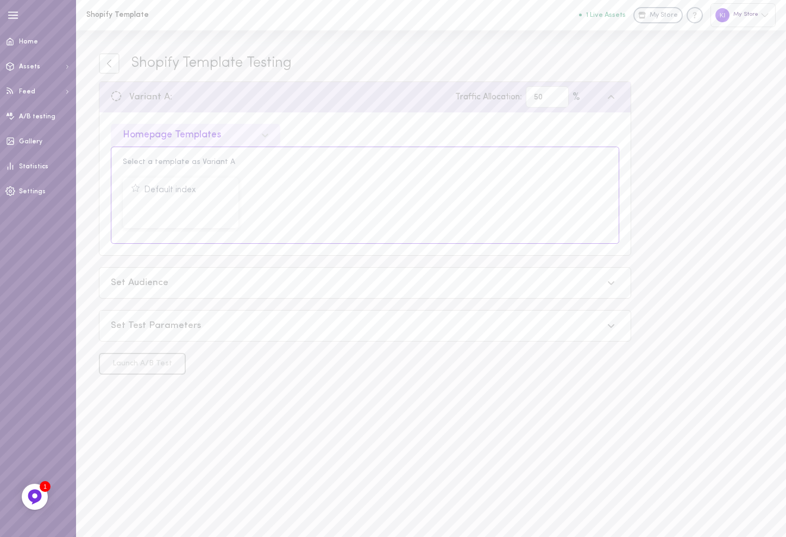
click at [261, 321] on div "Set Test Parameters" at bounding box center [357, 326] width 492 height 14
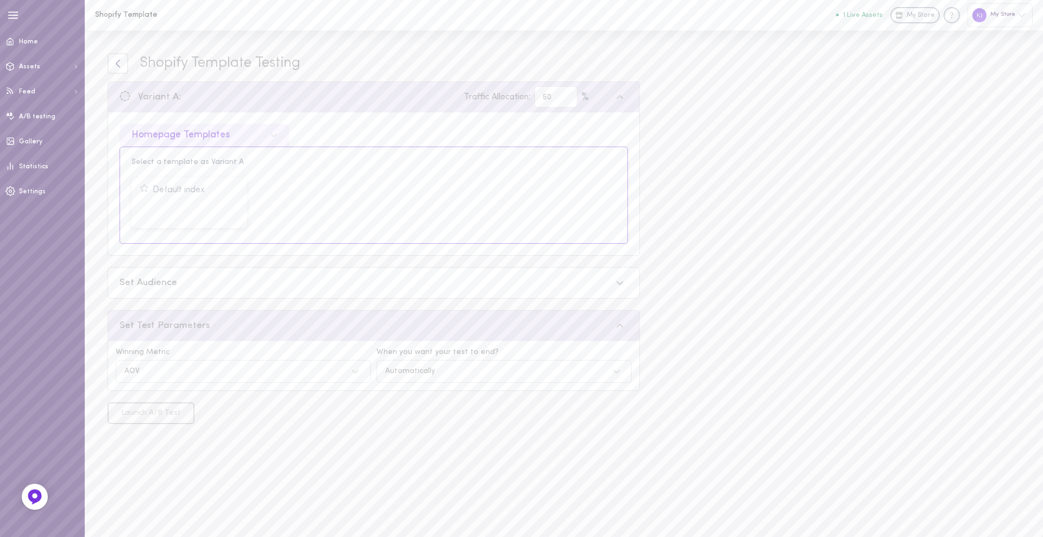
click at [111, 66] on link at bounding box center [118, 63] width 21 height 21
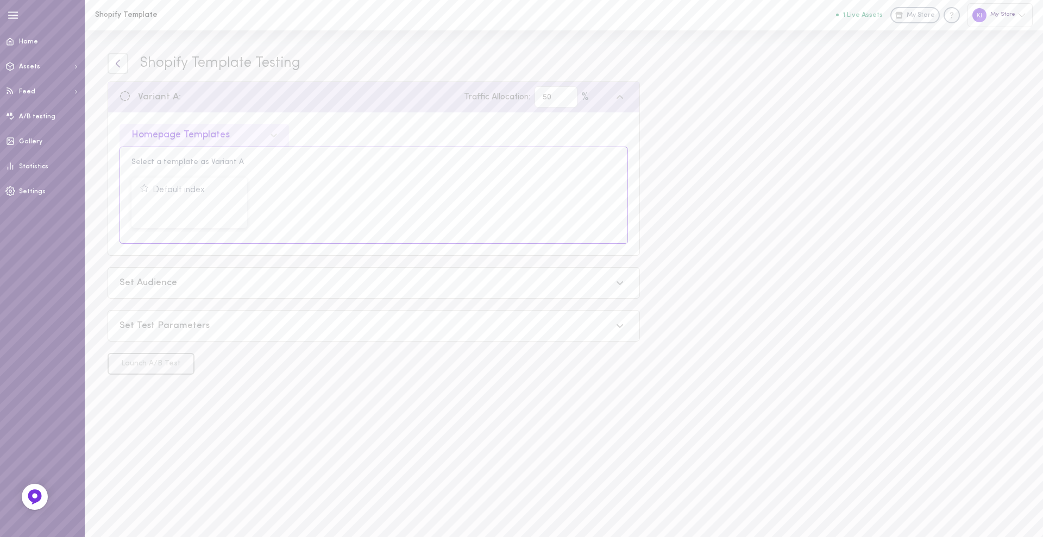
click at [116, 62] on icon at bounding box center [118, 64] width 10 height 10
click at [953, 15] on icon "Knowledge center" at bounding box center [952, 15] width 4 height 6
click at [14, 31] on span at bounding box center [10, 41] width 21 height 26
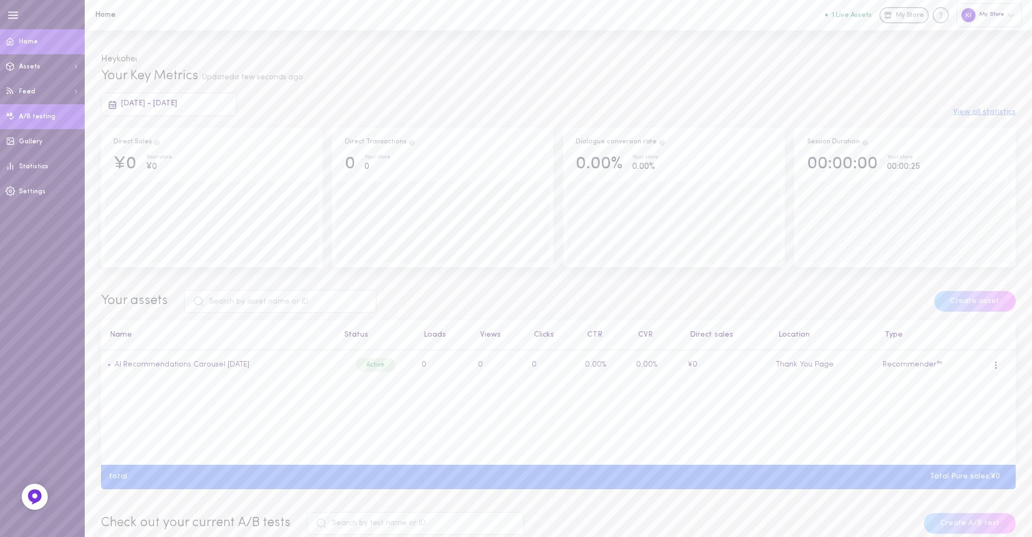
click at [51, 164] on link "Statistics" at bounding box center [42, 166] width 85 height 25
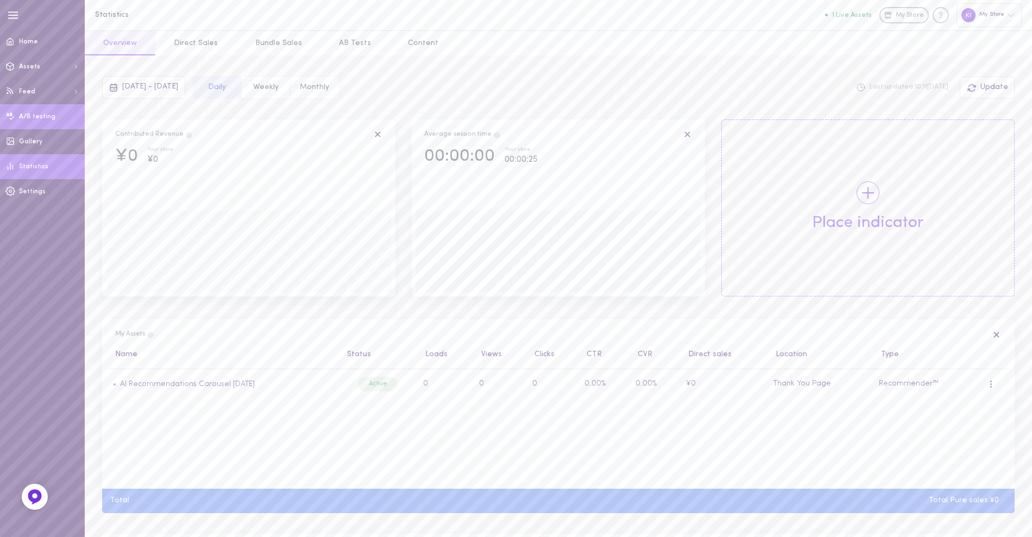
click at [48, 118] on span "A/B testing" at bounding box center [37, 117] width 36 height 7
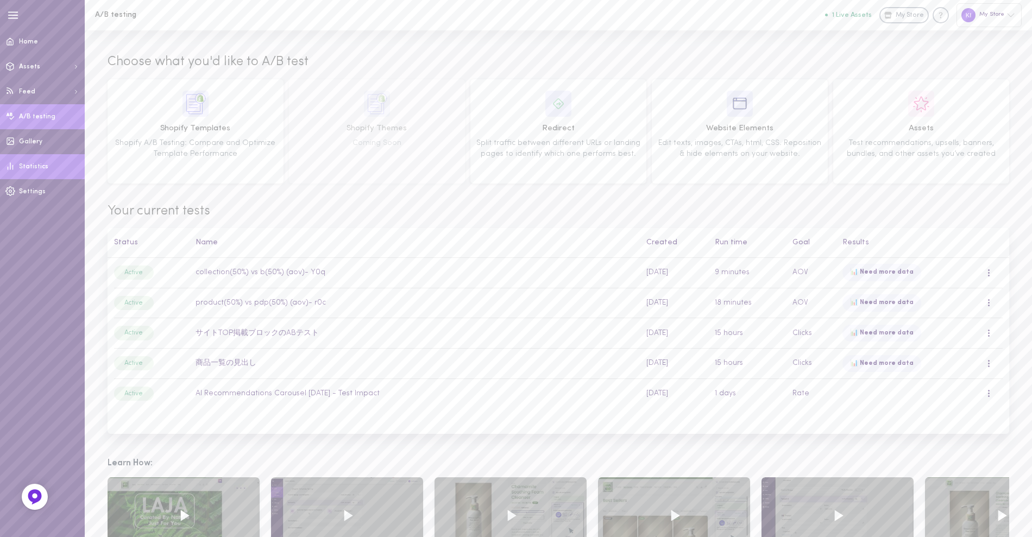
click at [48, 160] on link "Statistics" at bounding box center [42, 166] width 85 height 25
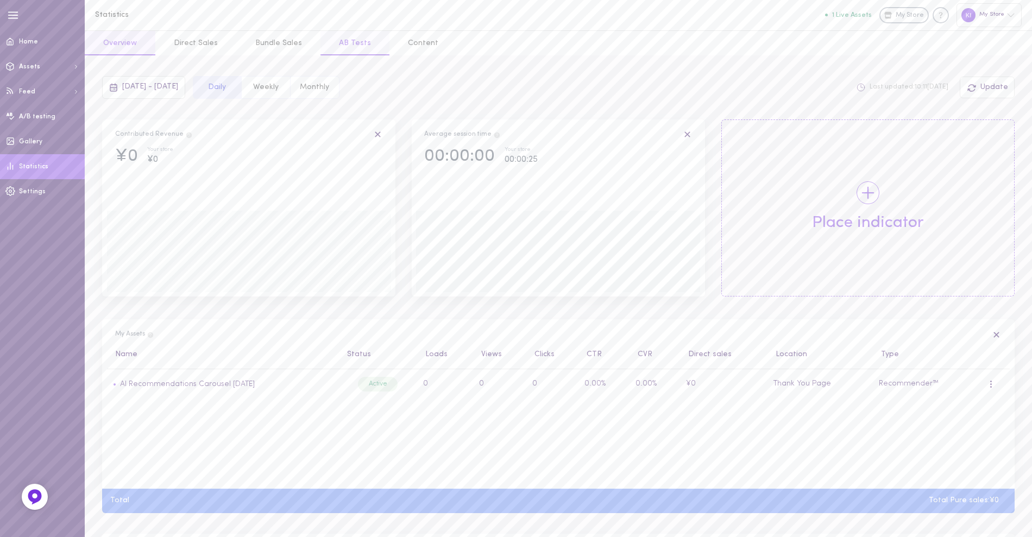
click at [354, 43] on button "AB Tests" at bounding box center [354, 43] width 69 height 24
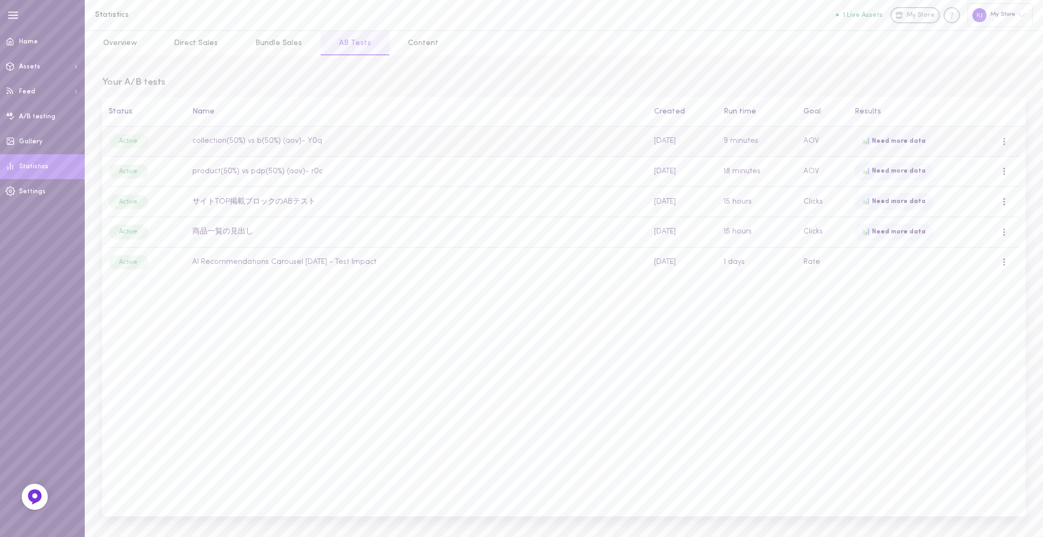
click at [288, 141] on td "collection(50%) vs b(50%) (aov)- Y0q" at bounding box center [417, 142] width 462 height 30
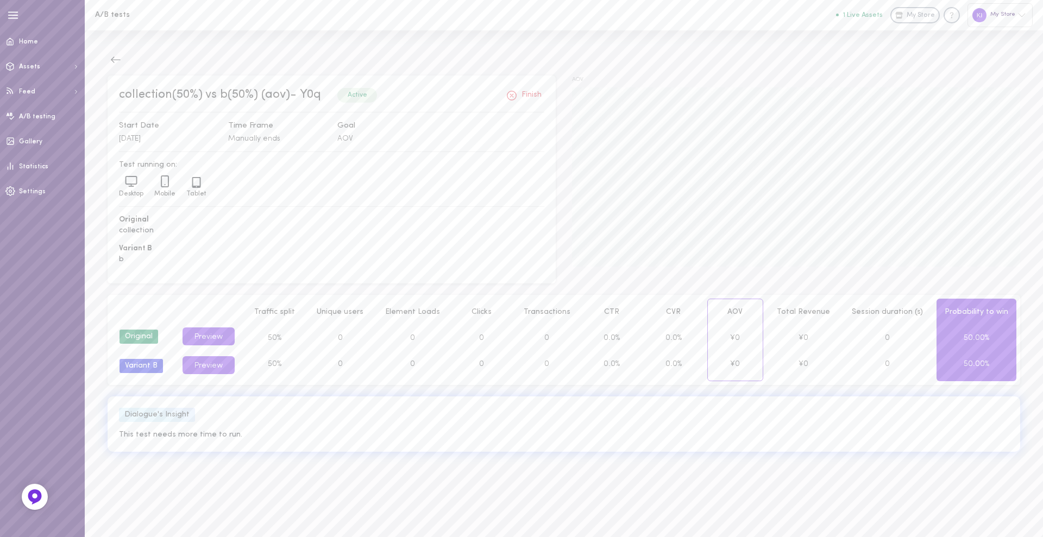
click at [116, 50] on div "collection(50%) vs b(50%) (aov)- Y0q Active Finish Start Date [DATE] Time Frame…" at bounding box center [564, 283] width 958 height 507
click at [115, 57] on icon at bounding box center [115, 59] width 11 height 11
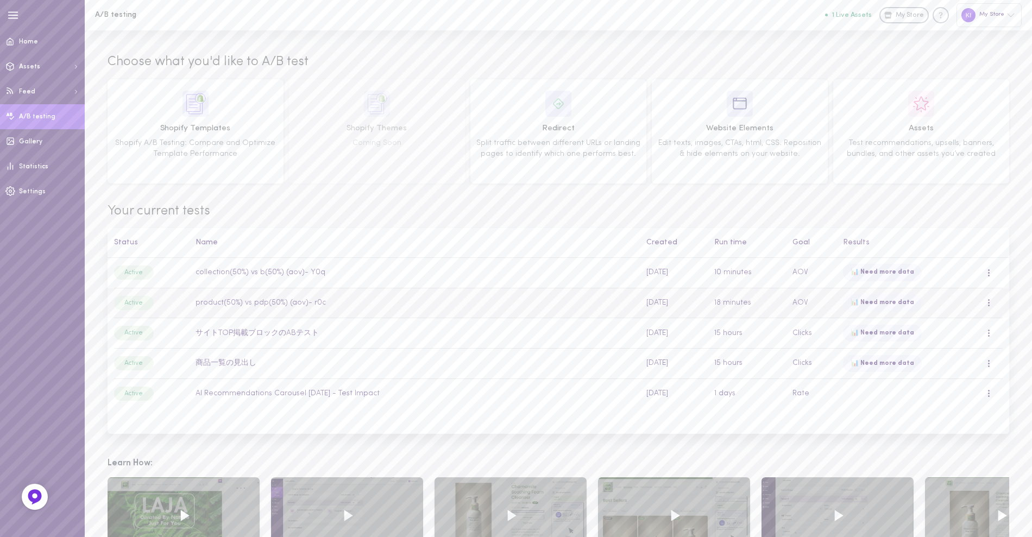
click at [275, 297] on td "product(50%) vs pdp(50%) (aov)- r0c" at bounding box center [414, 303] width 451 height 30
click at [260, 339] on td "サイトTOP掲載ブロックのABテスト" at bounding box center [414, 333] width 451 height 30
click at [261, 358] on td "商品一覧の見出し" at bounding box center [414, 363] width 451 height 30
click at [992, 302] on td at bounding box center [994, 303] width 30 height 30
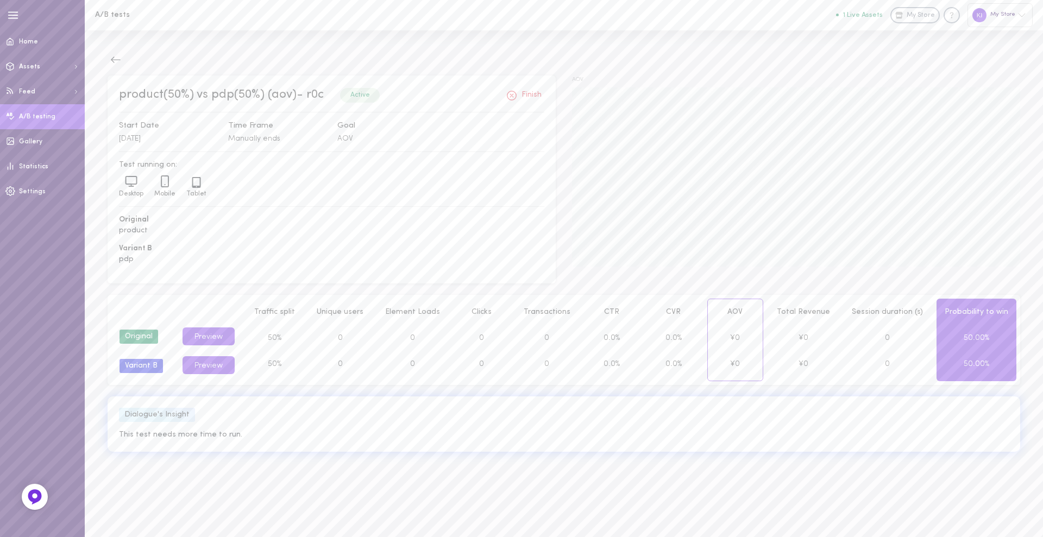
click at [35, 115] on span "A/B testing" at bounding box center [37, 117] width 36 height 7
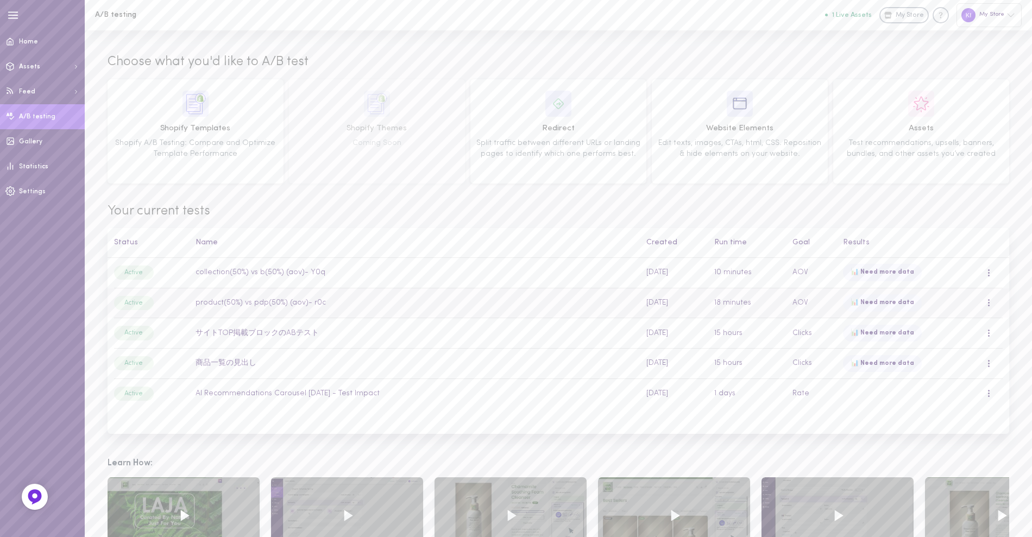
click at [986, 304] on div at bounding box center [989, 303] width 7 height 12
click at [946, 383] on div "Remove" at bounding box center [943, 379] width 97 height 26
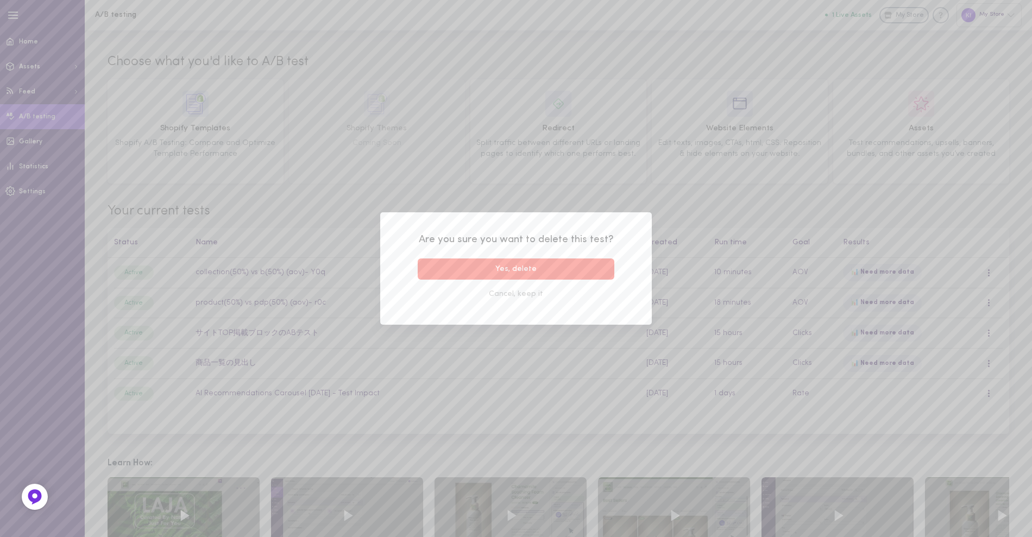
click at [588, 267] on button "Yes, delete" at bounding box center [516, 268] width 197 height 21
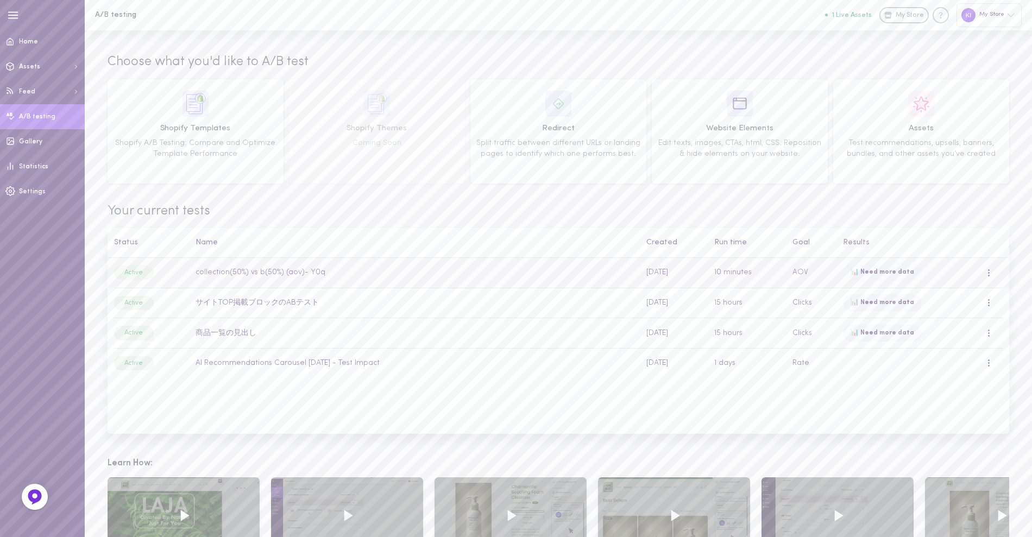
click at [413, 282] on td "collection(50%) vs b(50%) (aov)- Y0q" at bounding box center [414, 273] width 451 height 30
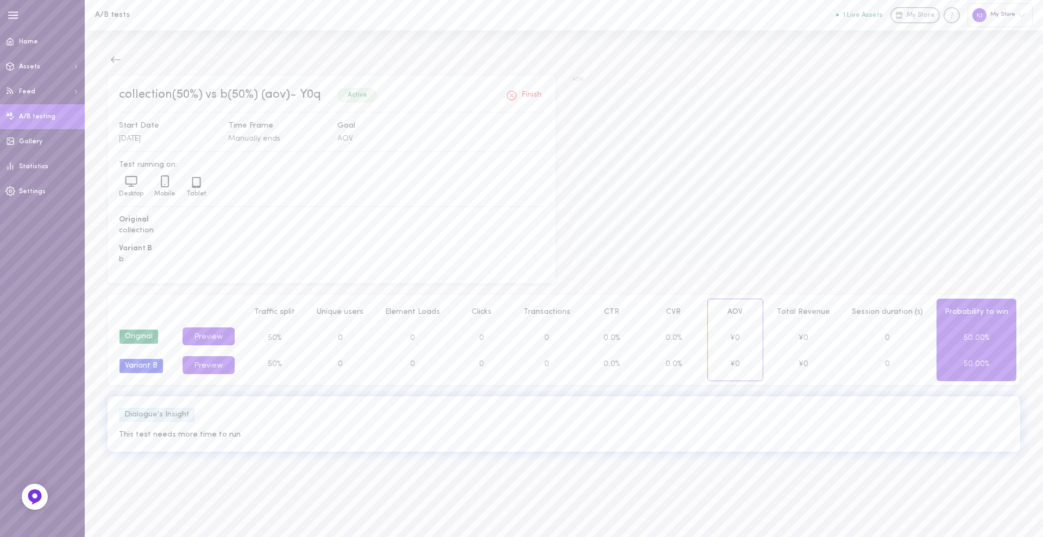
click at [40, 124] on link "A/B testing" at bounding box center [42, 116] width 85 height 25
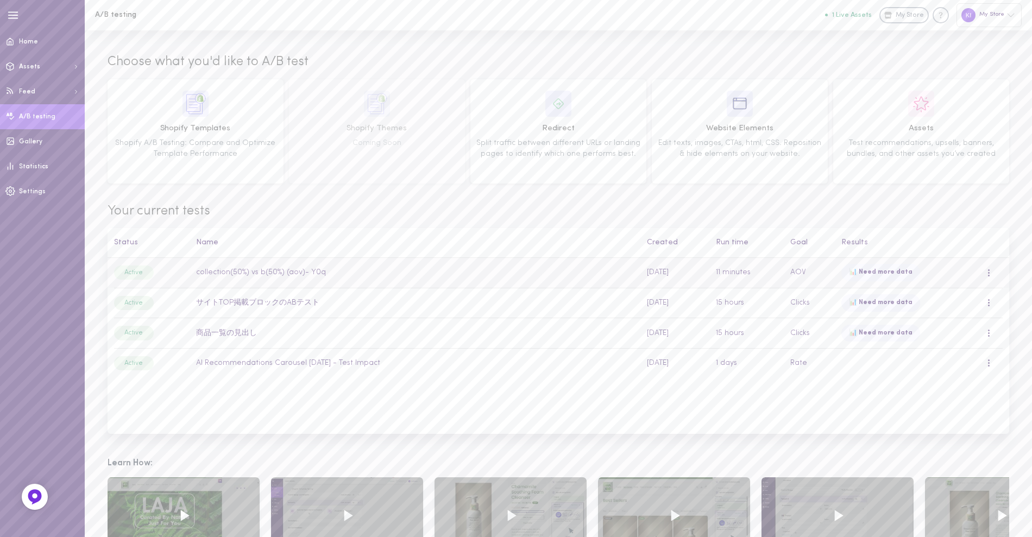
click at [999, 271] on td at bounding box center [994, 273] width 30 height 30
click at [983, 272] on td at bounding box center [994, 273] width 30 height 30
click at [990, 273] on div at bounding box center [988, 273] width 7 height 12
click at [931, 345] on div "Remove" at bounding box center [942, 349] width 97 height 26
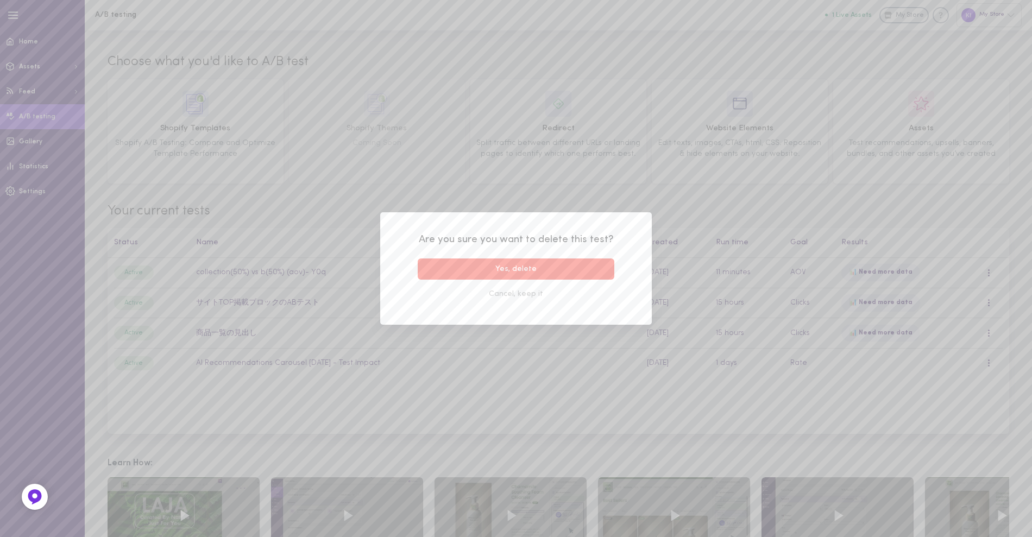
click at [535, 265] on button "Yes, delete" at bounding box center [516, 268] width 197 height 21
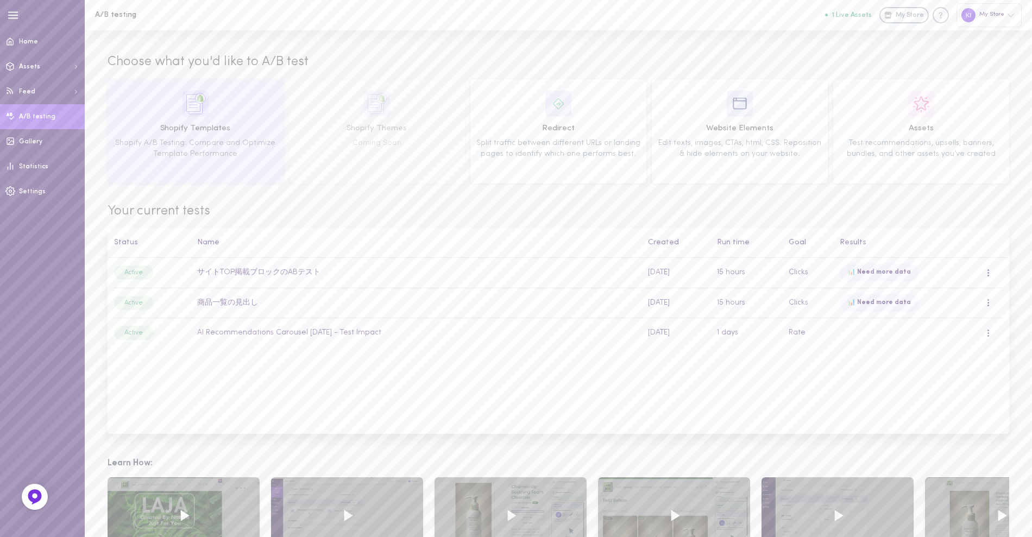
click at [190, 124] on span "Shopify Templates" at bounding box center [195, 129] width 168 height 12
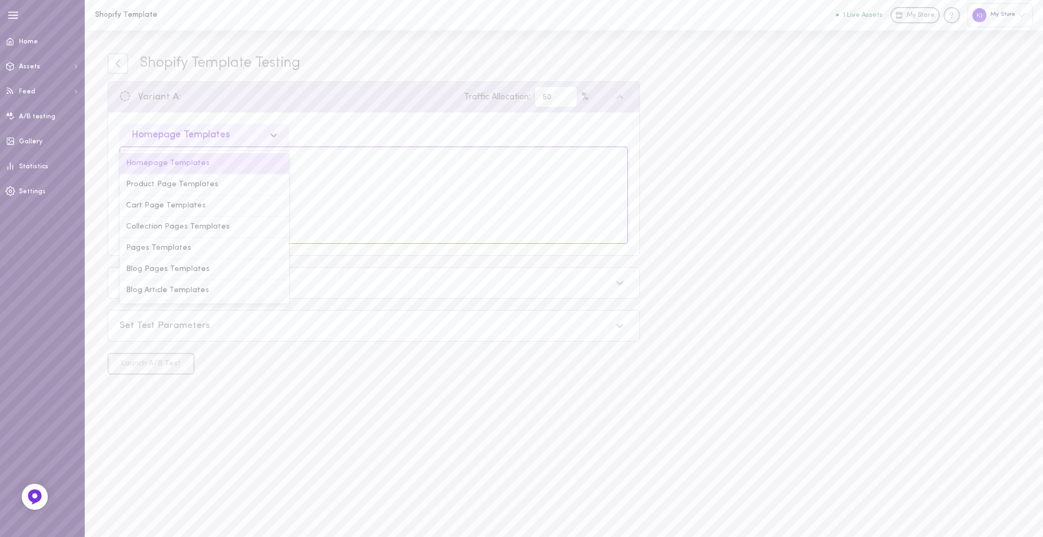
click at [209, 139] on div "Homepage Templates" at bounding box center [180, 135] width 98 height 10
click at [172, 226] on div "Collection Pages Templates" at bounding box center [203, 227] width 169 height 21
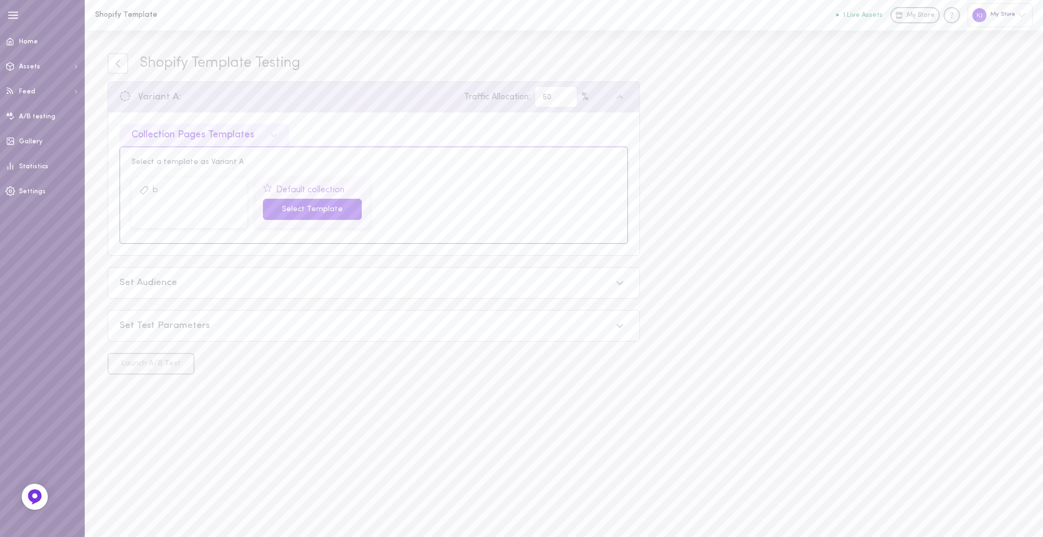
click at [326, 213] on button "Select Template" at bounding box center [312, 209] width 99 height 21
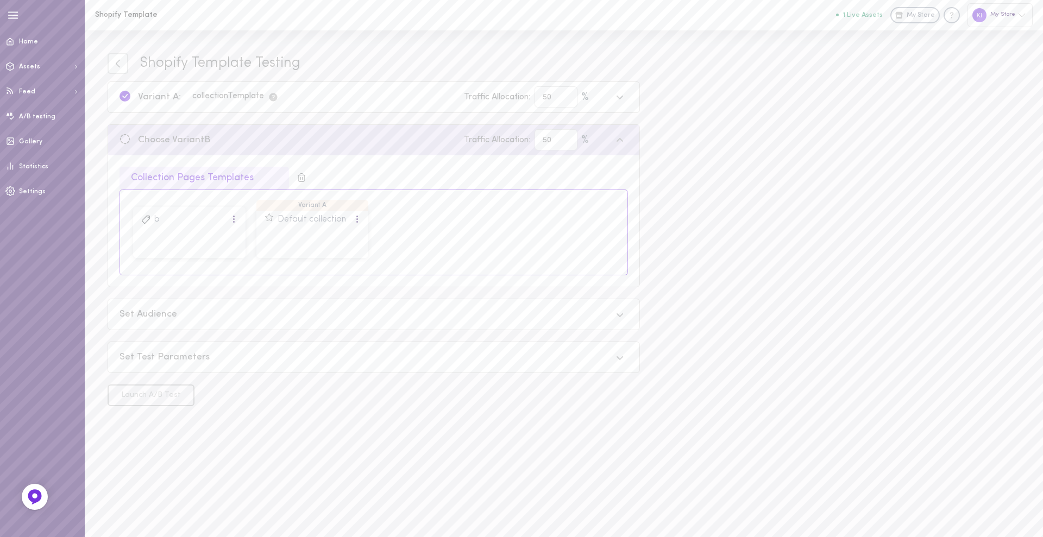
click at [306, 97] on div "Variant A: collection Template Traffic Allocation: 50 %" at bounding box center [365, 96] width 492 height 21
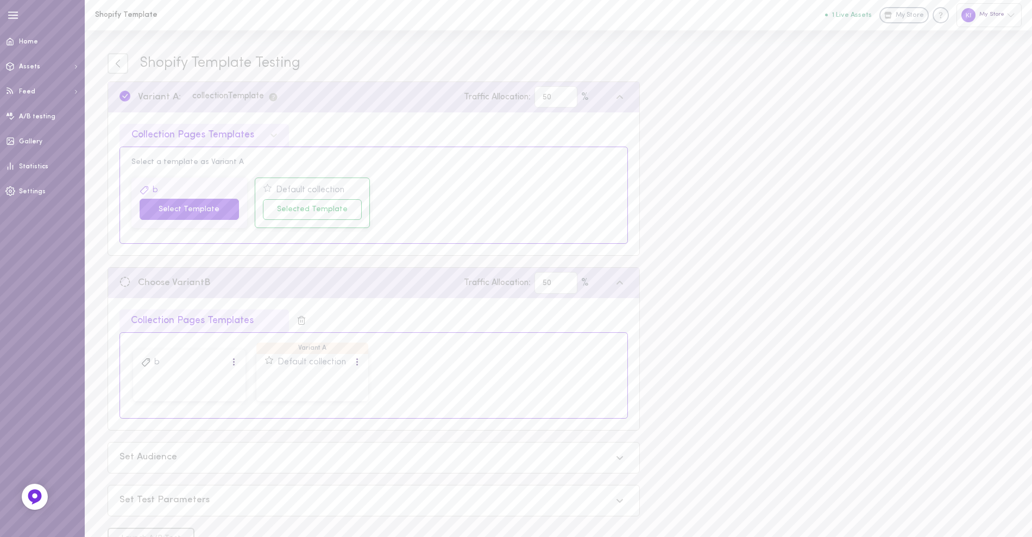
click at [204, 209] on button "Select Template" at bounding box center [189, 209] width 99 height 21
click at [276, 376] on button "Select Template" at bounding box center [312, 382] width 96 height 21
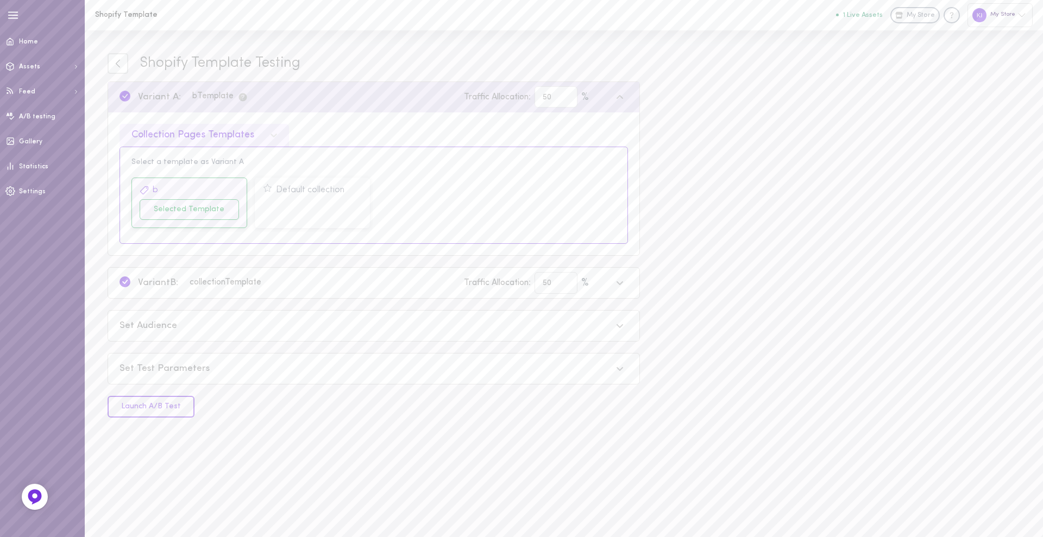
click at [294, 339] on div "Set Audience" at bounding box center [373, 326] width 531 height 30
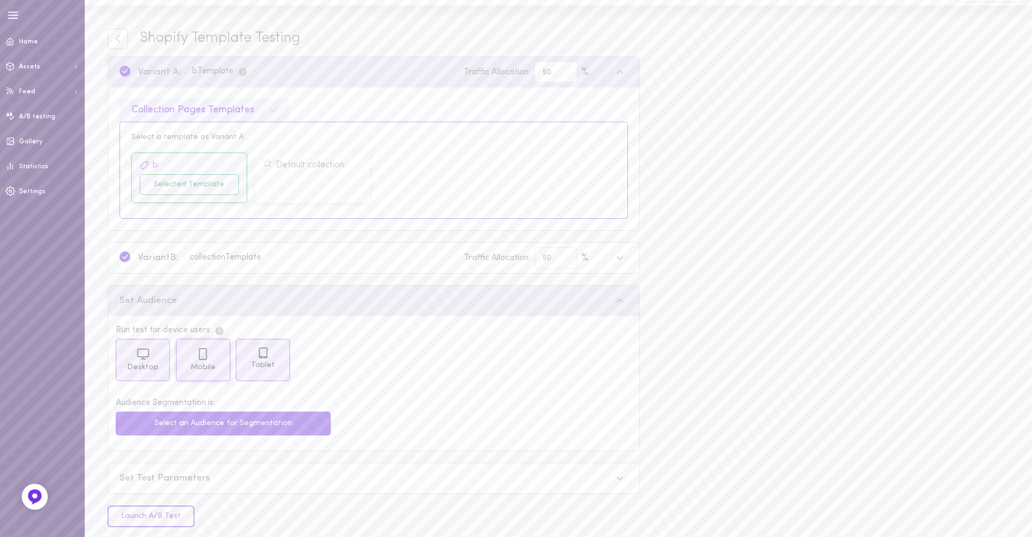
scroll to position [39, 0]
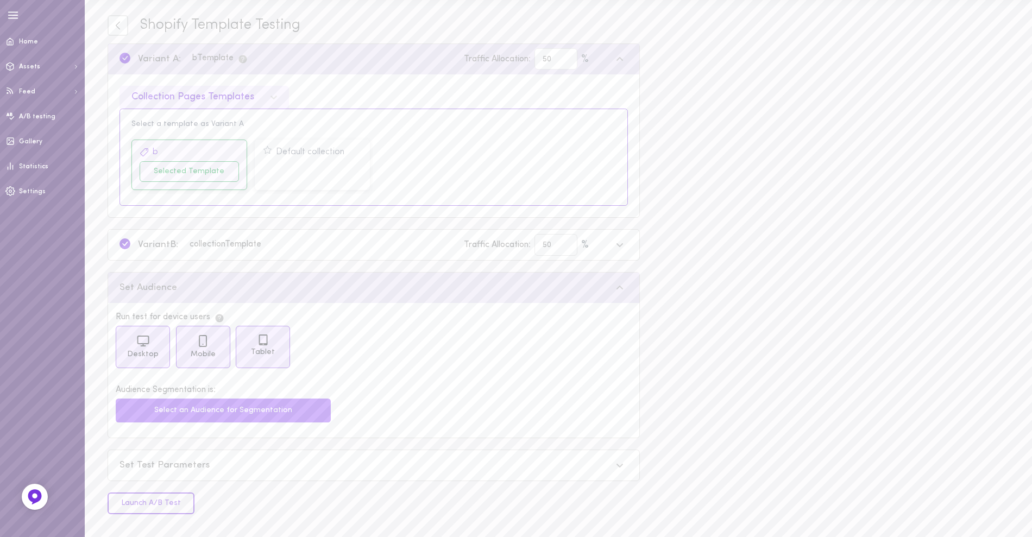
click at [207, 412] on button "Select an Audience for Segmentation" at bounding box center [223, 411] width 215 height 24
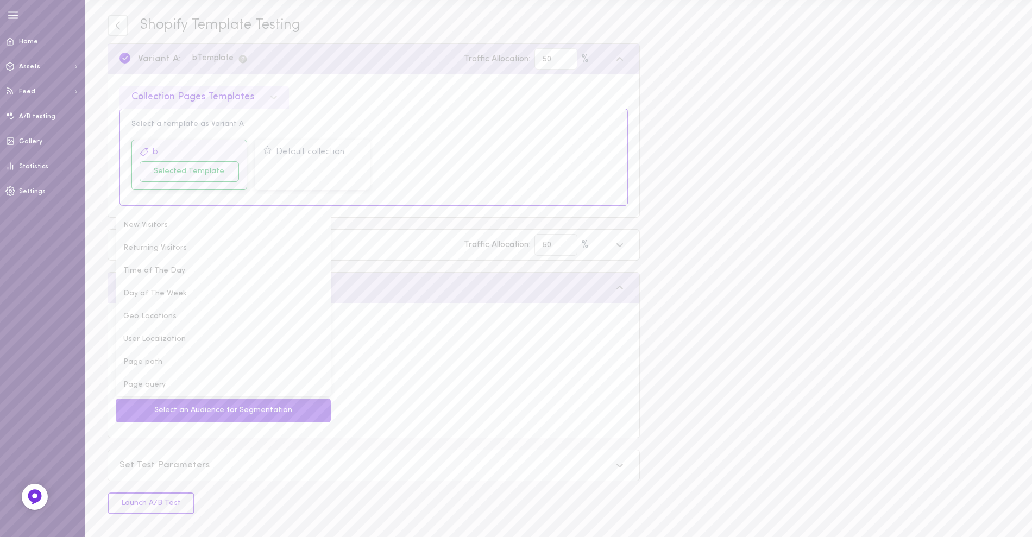
click at [468, 379] on div "Audience Segmentation is: Select an Audience for Segmentation New Visitors Retu…" at bounding box center [373, 407] width 531 height 62
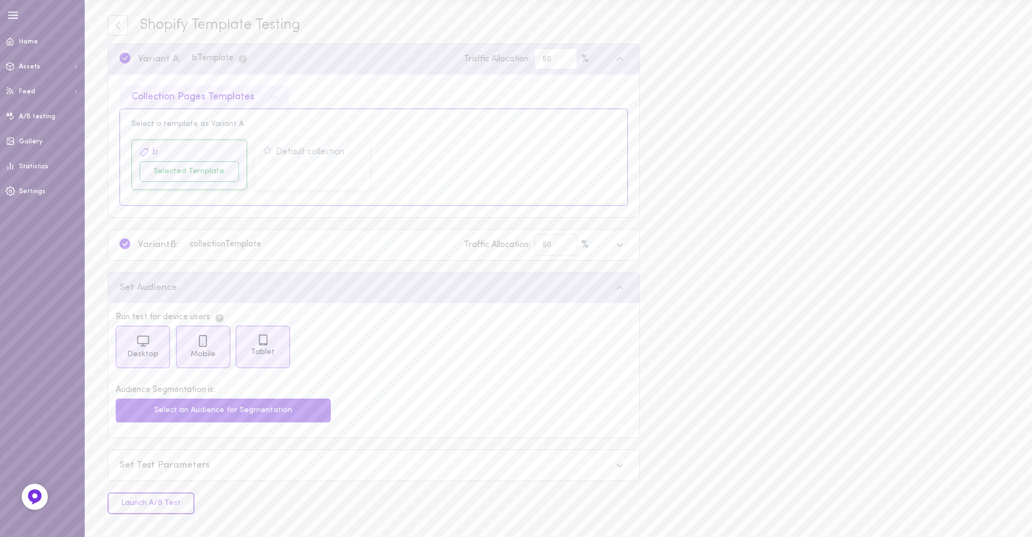
click at [198, 459] on div "Set Test Parameters" at bounding box center [365, 466] width 492 height 14
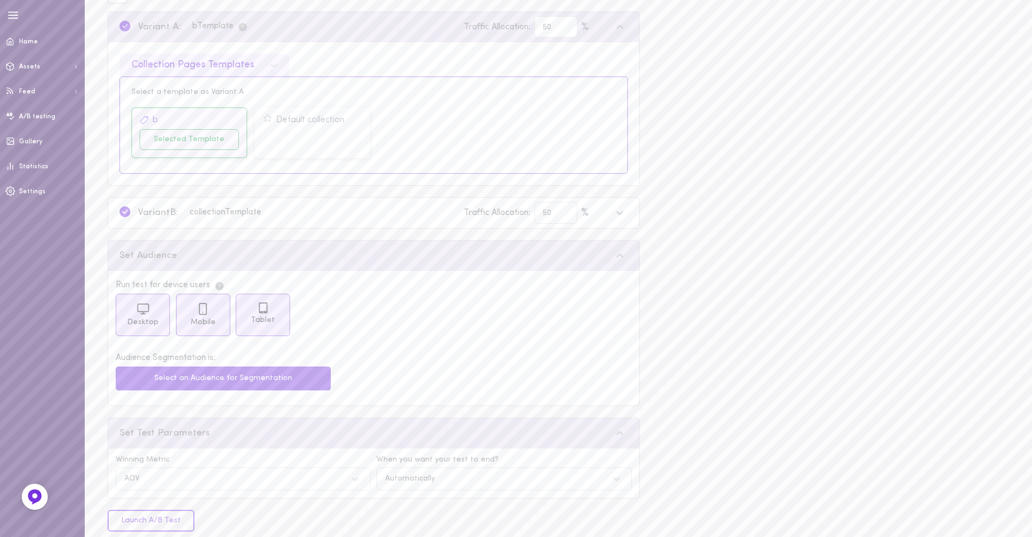
scroll to position [88, 0]
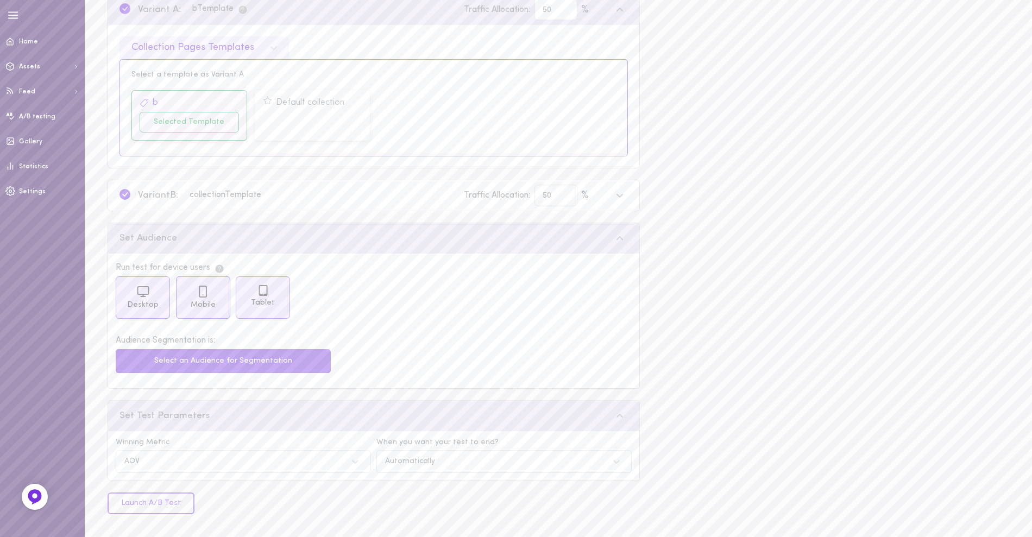
click at [168, 503] on button "Launch A/B Test" at bounding box center [151, 504] width 87 height 22
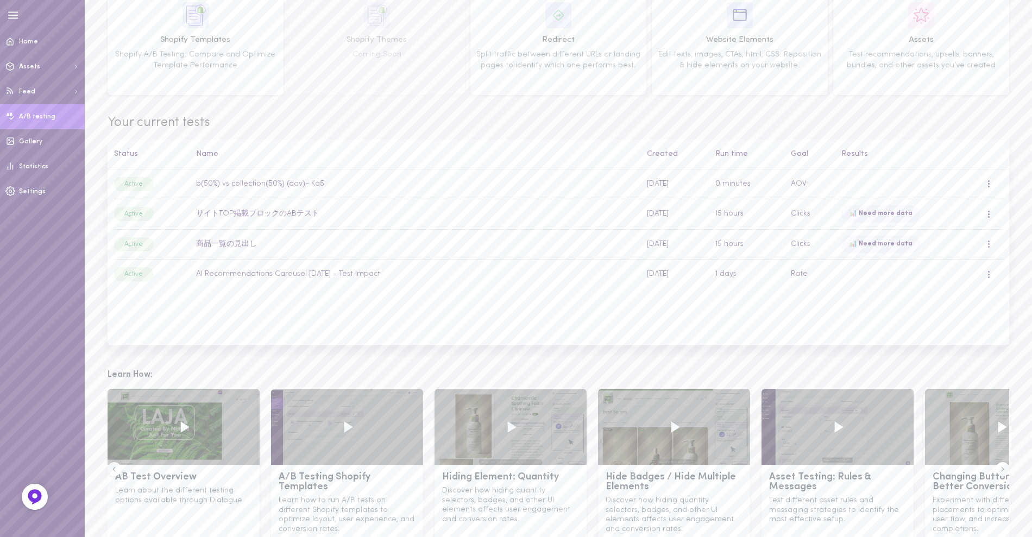
scroll to position [55, 0]
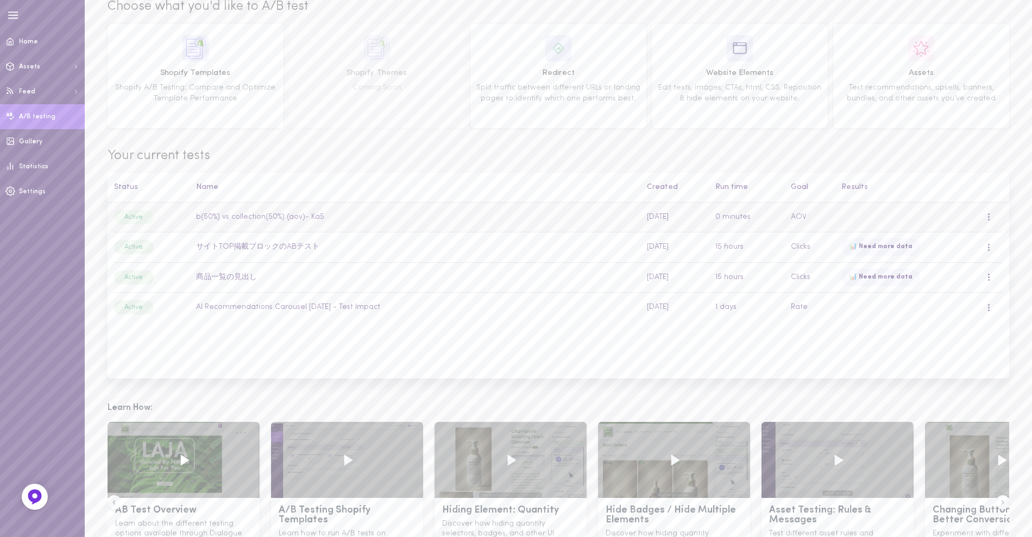
click at [480, 215] on td "b(50%) vs collection(50%) (aov)- Ka5" at bounding box center [415, 218] width 451 height 30
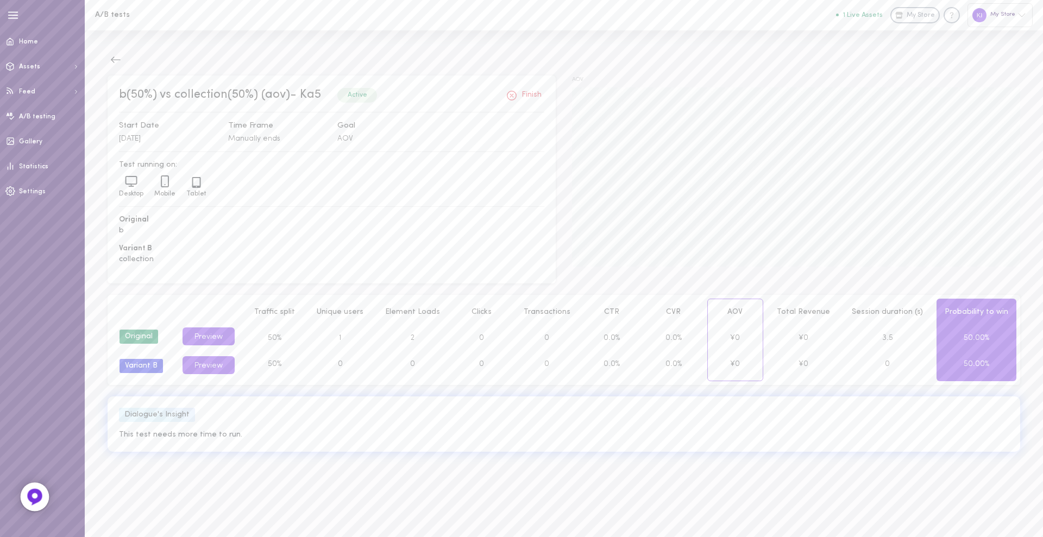
click at [40, 498] on img at bounding box center [35, 497] width 18 height 18
click at [114, 64] on icon at bounding box center [115, 59] width 11 height 11
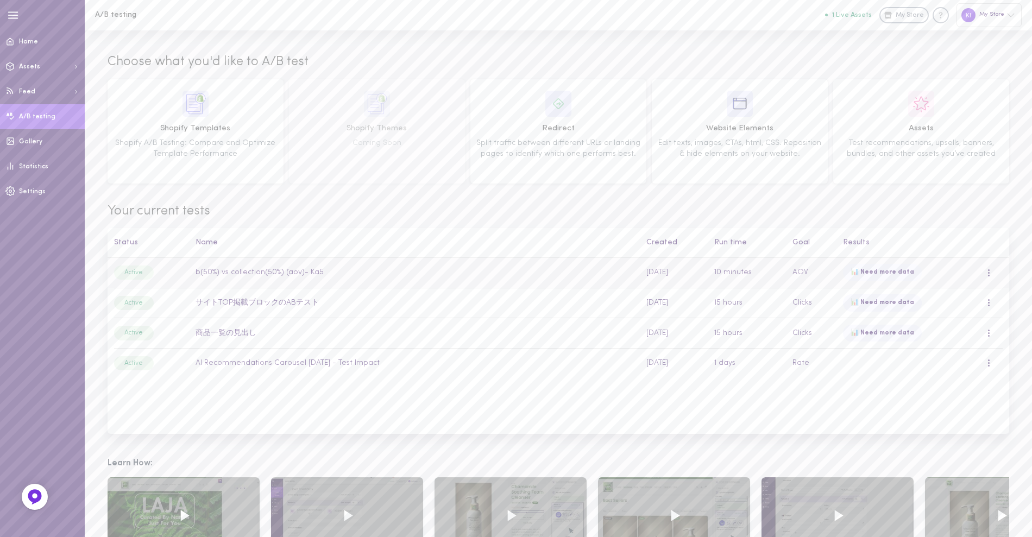
click at [295, 272] on td "b(50%) vs collection(50%) (aov)- Ka5" at bounding box center [414, 273] width 451 height 30
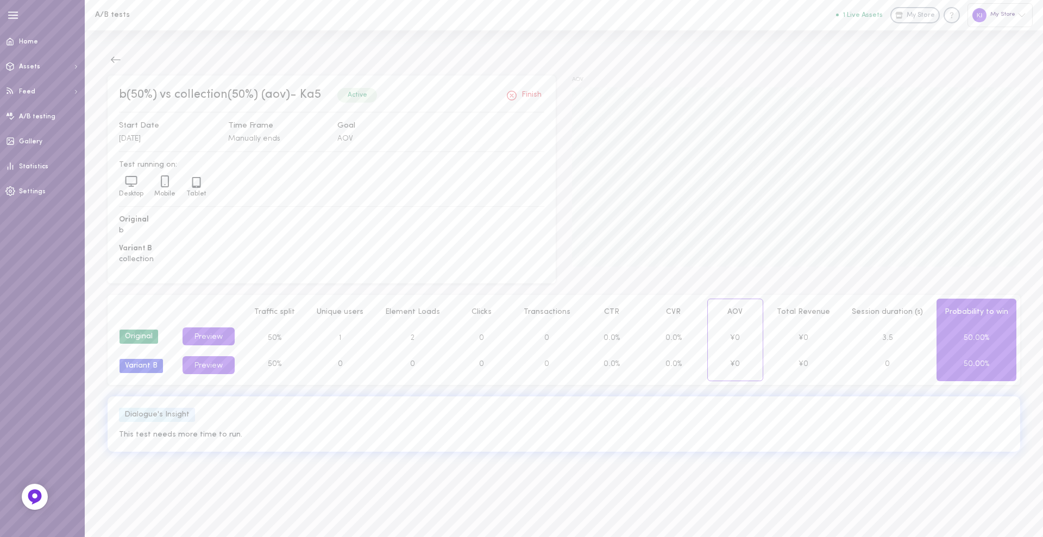
click at [126, 52] on div "b(50%) vs collection(50%) (aov)- Ka5 Active Finish Start Date [DATE] Time Frame…" at bounding box center [564, 283] width 958 height 507
click at [115, 55] on icon at bounding box center [115, 59] width 11 height 11
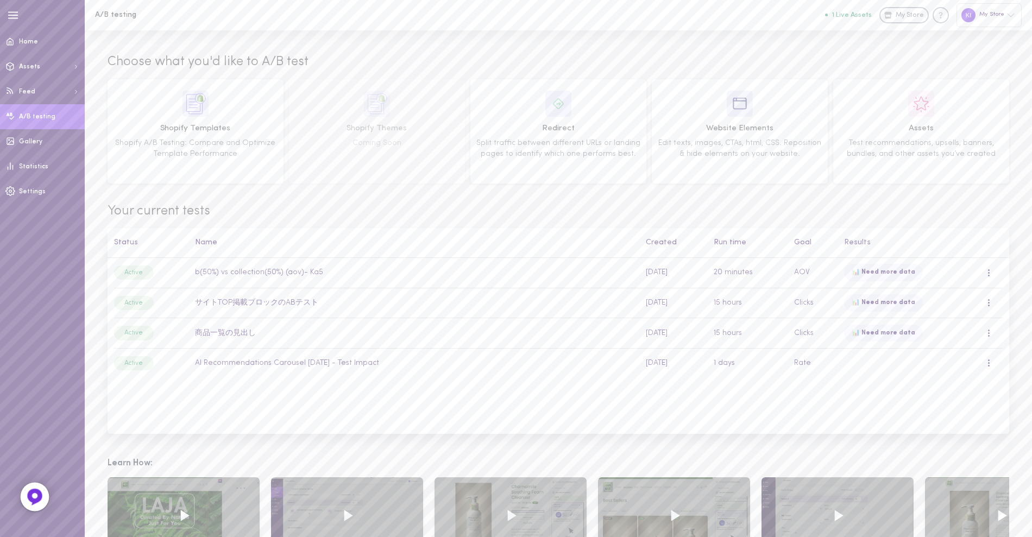
click at [37, 491] on img at bounding box center [35, 497] width 18 height 18
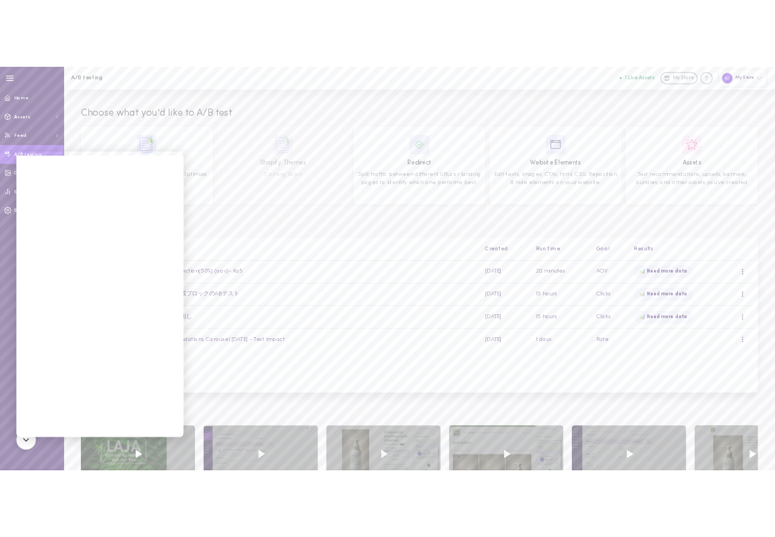
scroll to position [123, 0]
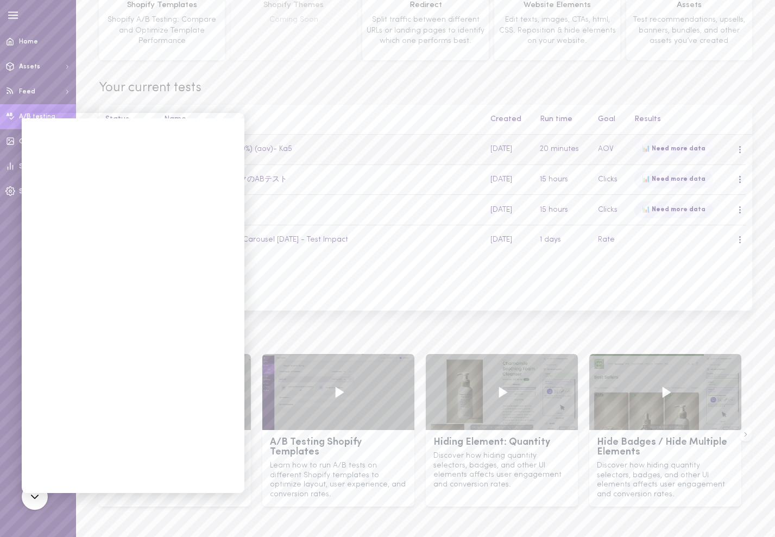
click at [356, 146] on td "b(50%) vs collection(50%) (aov)- Ka5" at bounding box center [320, 150] width 327 height 30
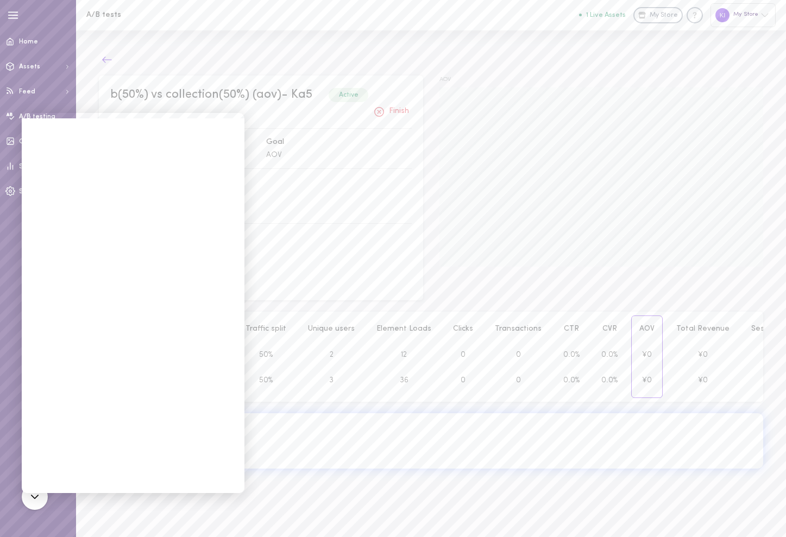
click at [105, 60] on icon at bounding box center [107, 59] width 11 height 11
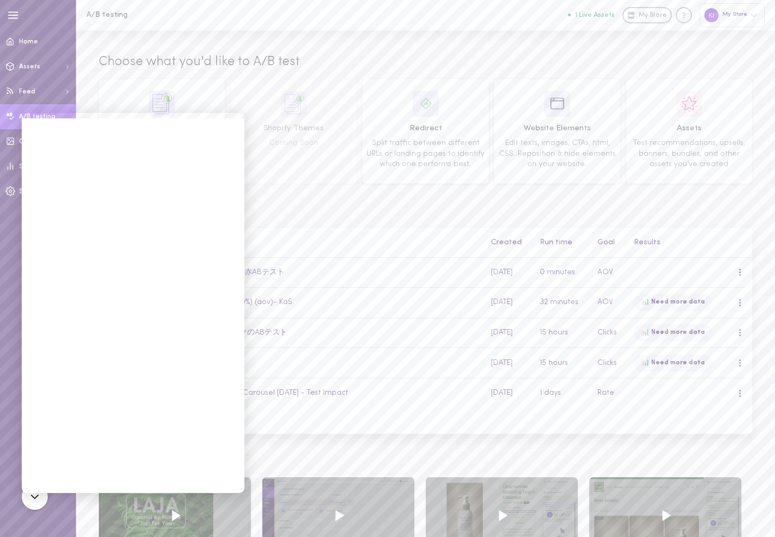
click at [520, 16] on div "A/B testing 1 Live Assets My Store My Store" at bounding box center [425, 15] width 699 height 30
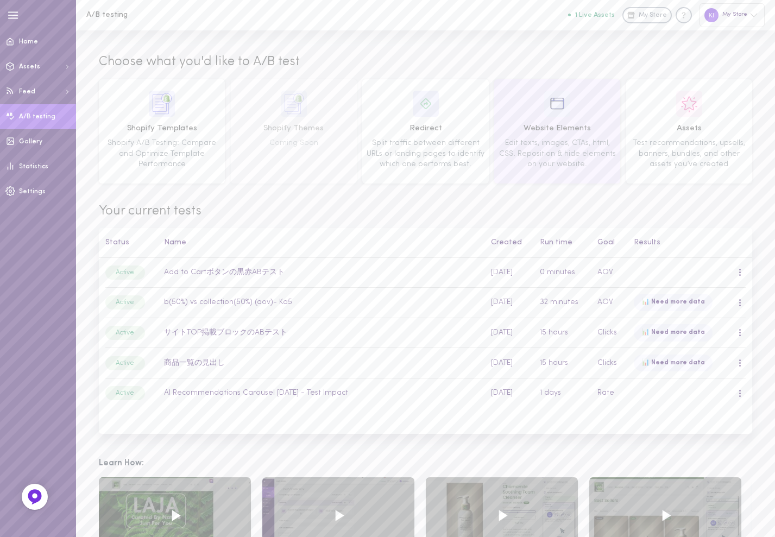
click at [580, 126] on span "Website Elements" at bounding box center [557, 129] width 118 height 12
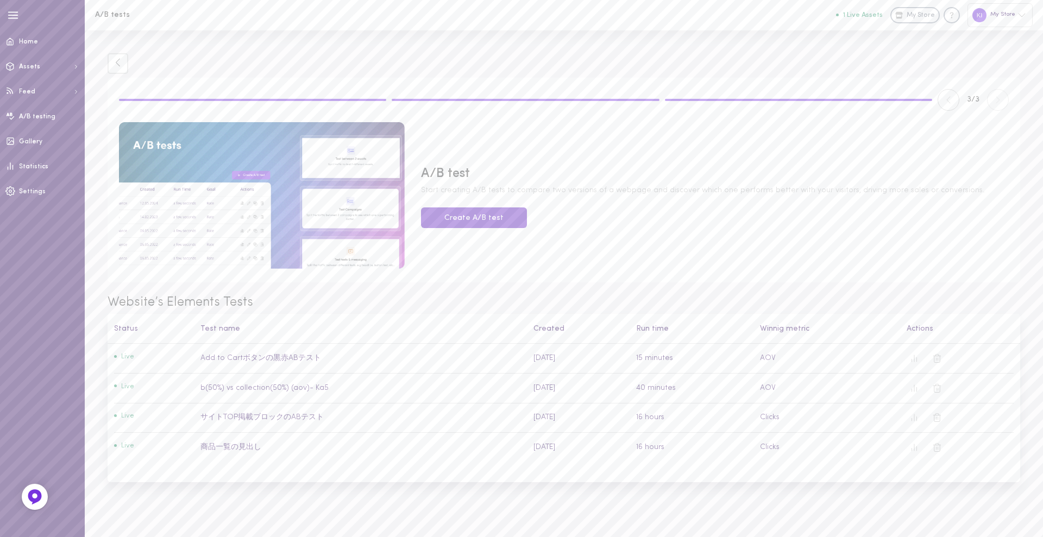
click at [493, 216] on button "Create A/B test" at bounding box center [474, 217] width 106 height 21
